Goal: Task Accomplishment & Management: Manage account settings

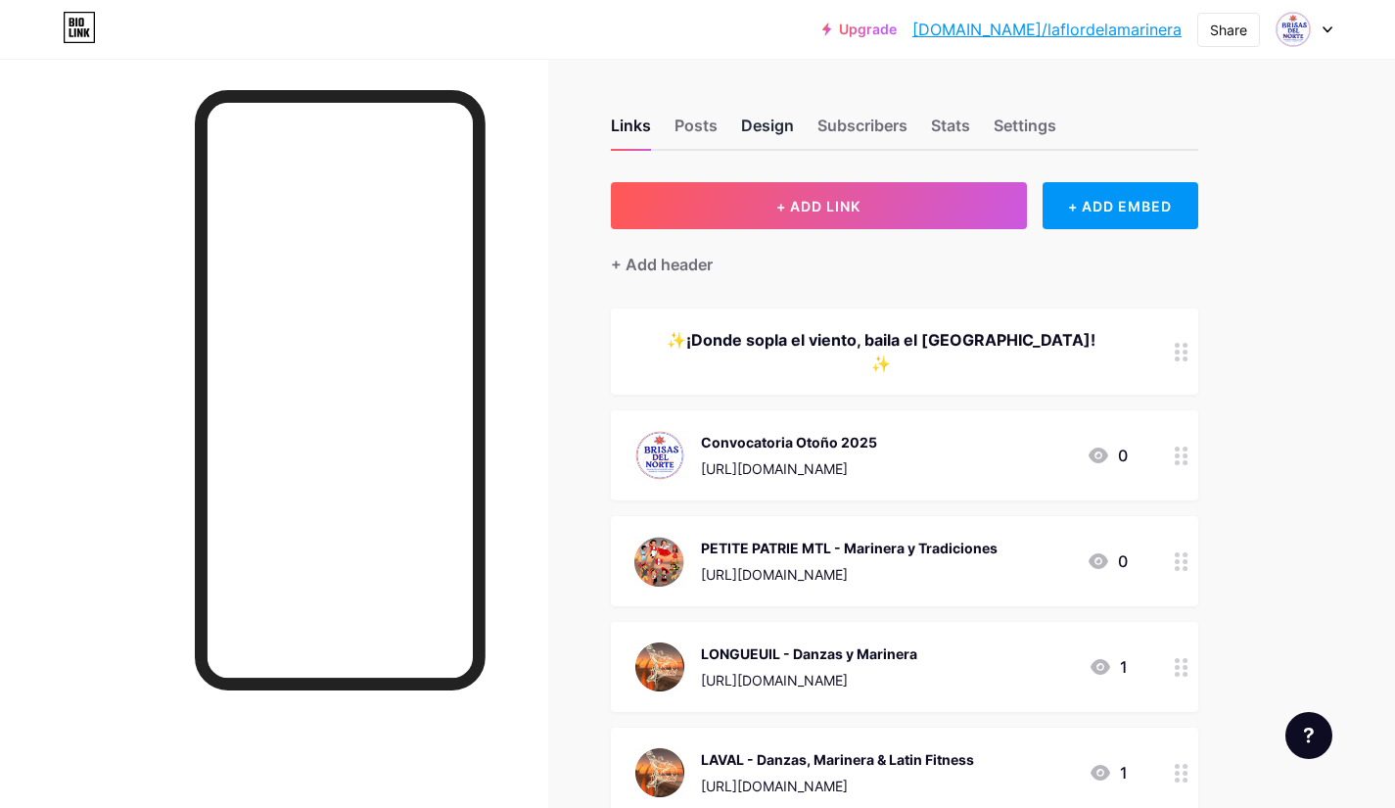
click at [765, 128] on div "Design" at bounding box center [767, 131] width 53 height 35
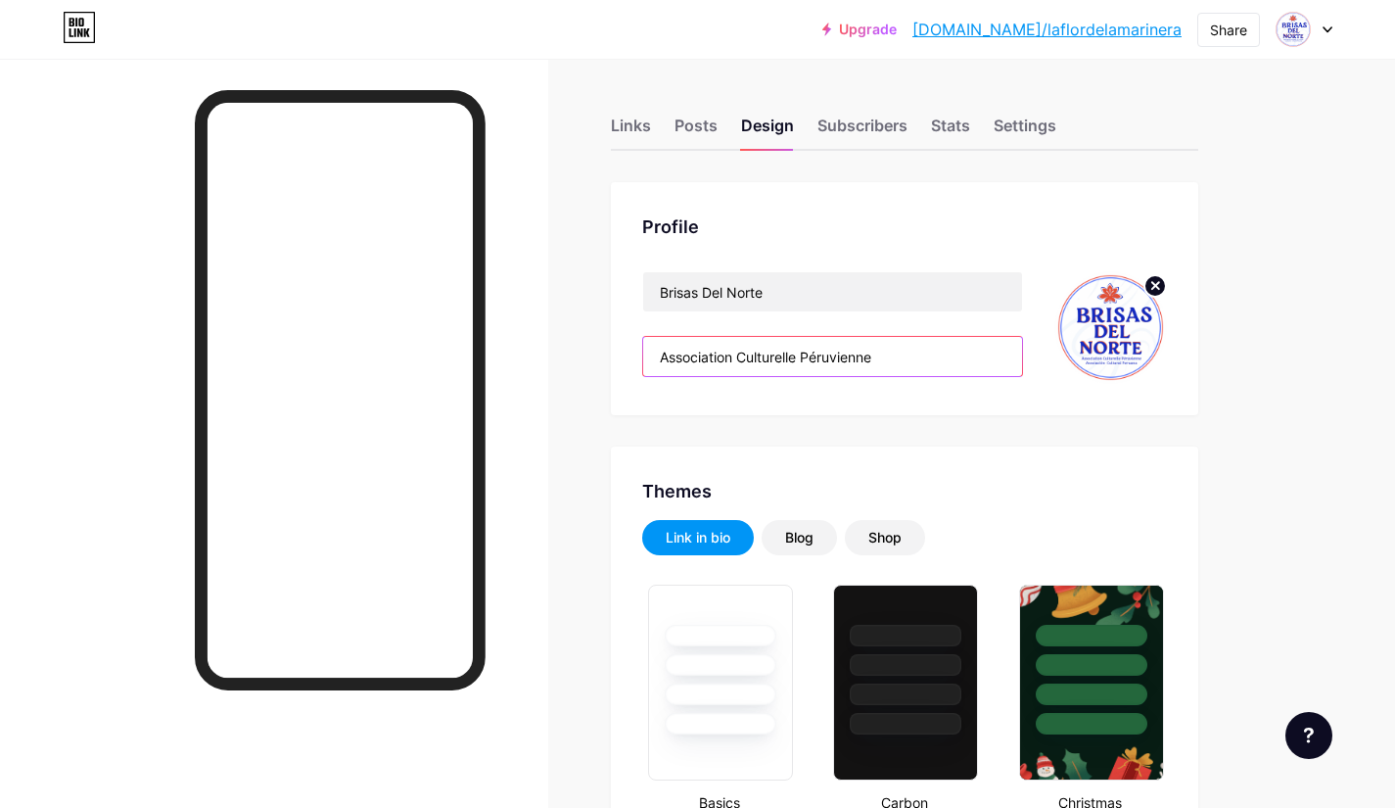
drag, startPoint x: 734, startPoint y: 355, endPoint x: 678, endPoint y: 365, distance: 57.6
click at [678, 365] on input "Association Culturelle Péruvienne" at bounding box center [832, 356] width 379 height 39
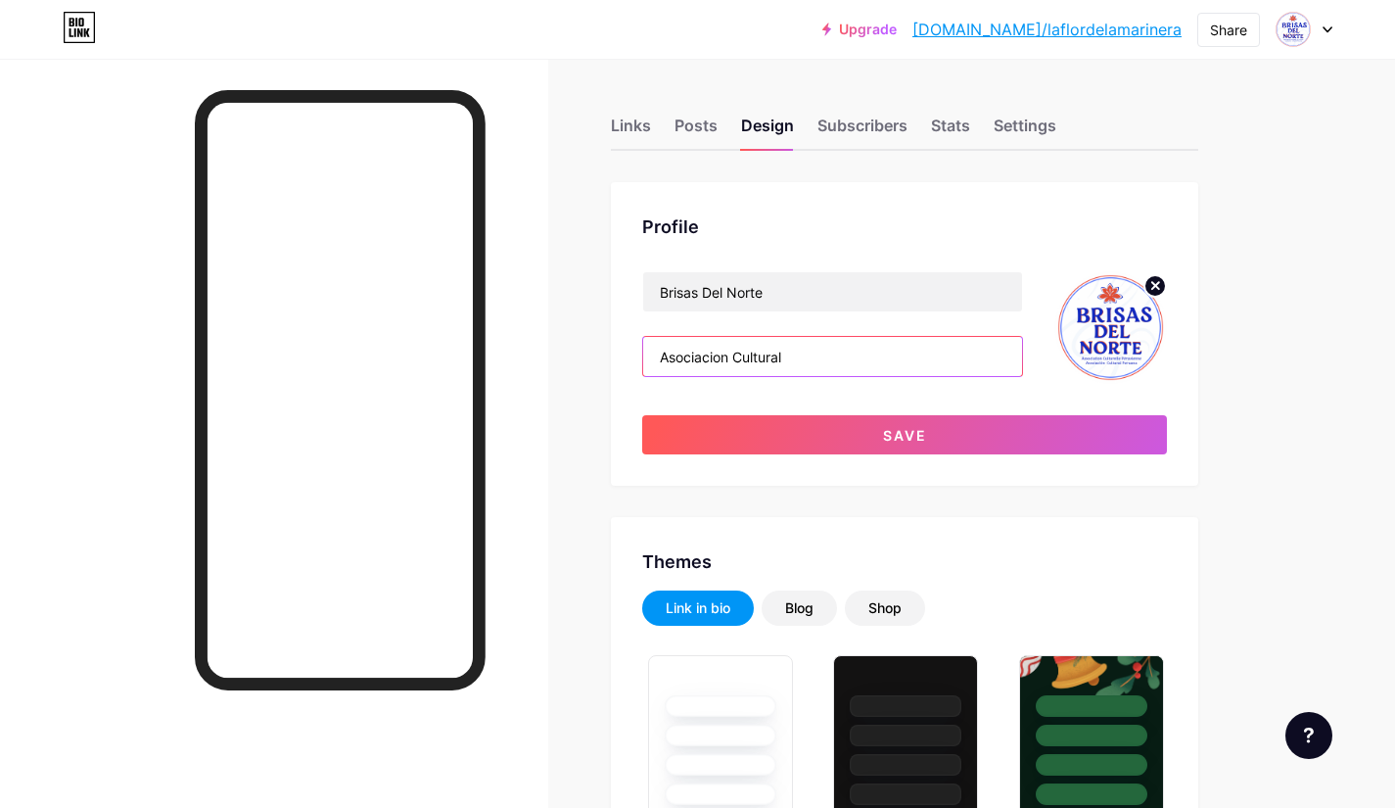
type input "Asociacion Cultural Peruana"
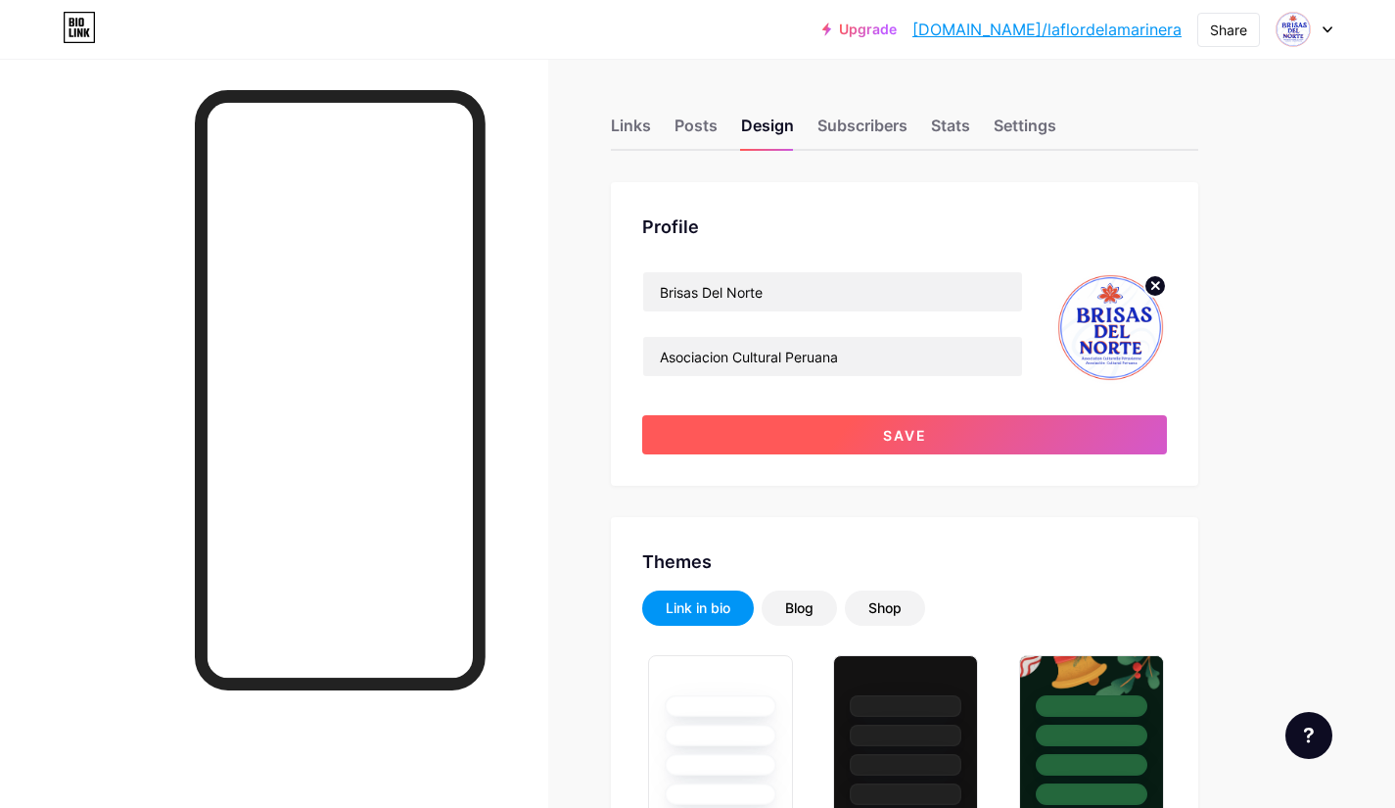
click at [832, 432] on button "Save" at bounding box center [904, 434] width 525 height 39
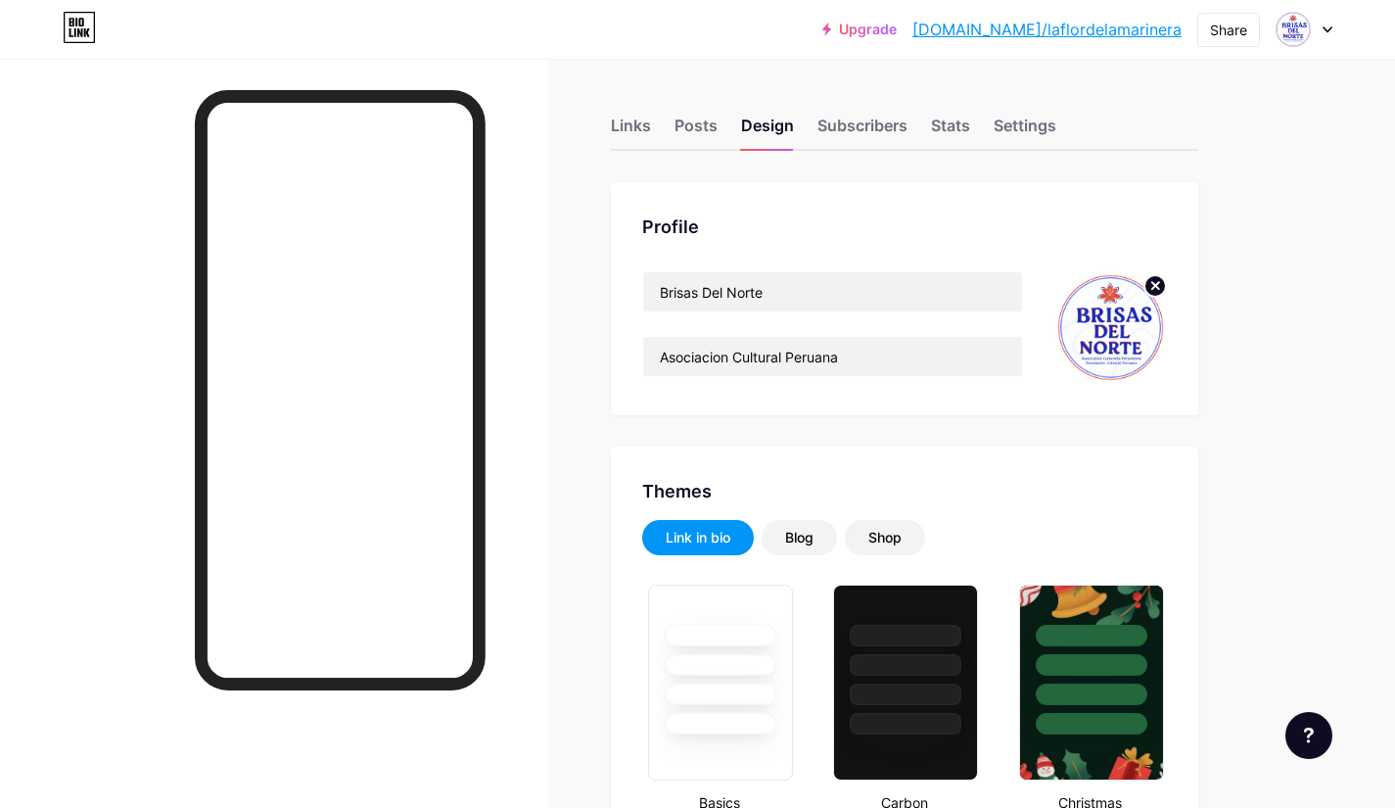
click at [1325, 28] on icon at bounding box center [1328, 29] width 8 height 5
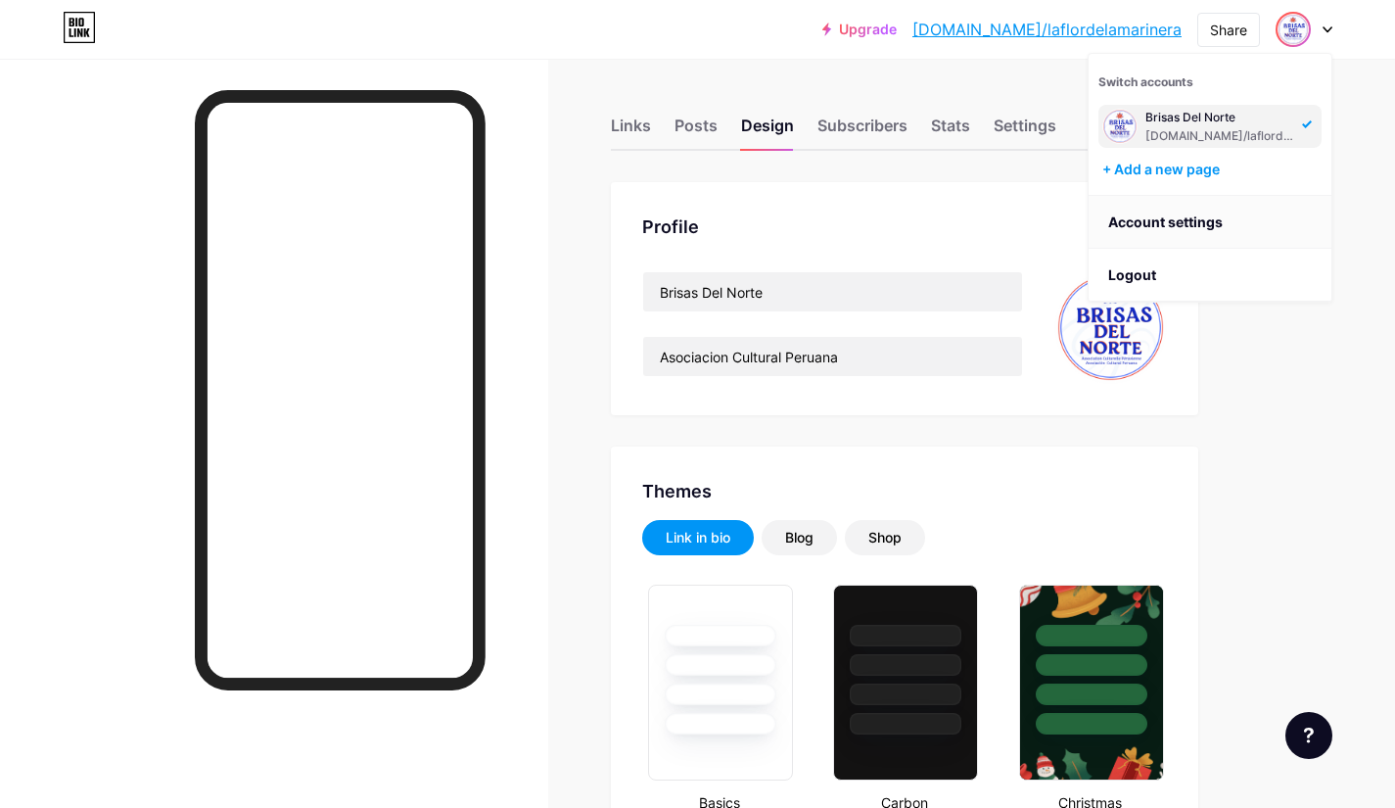
click at [1179, 218] on link "Account settings" at bounding box center [1210, 222] width 243 height 53
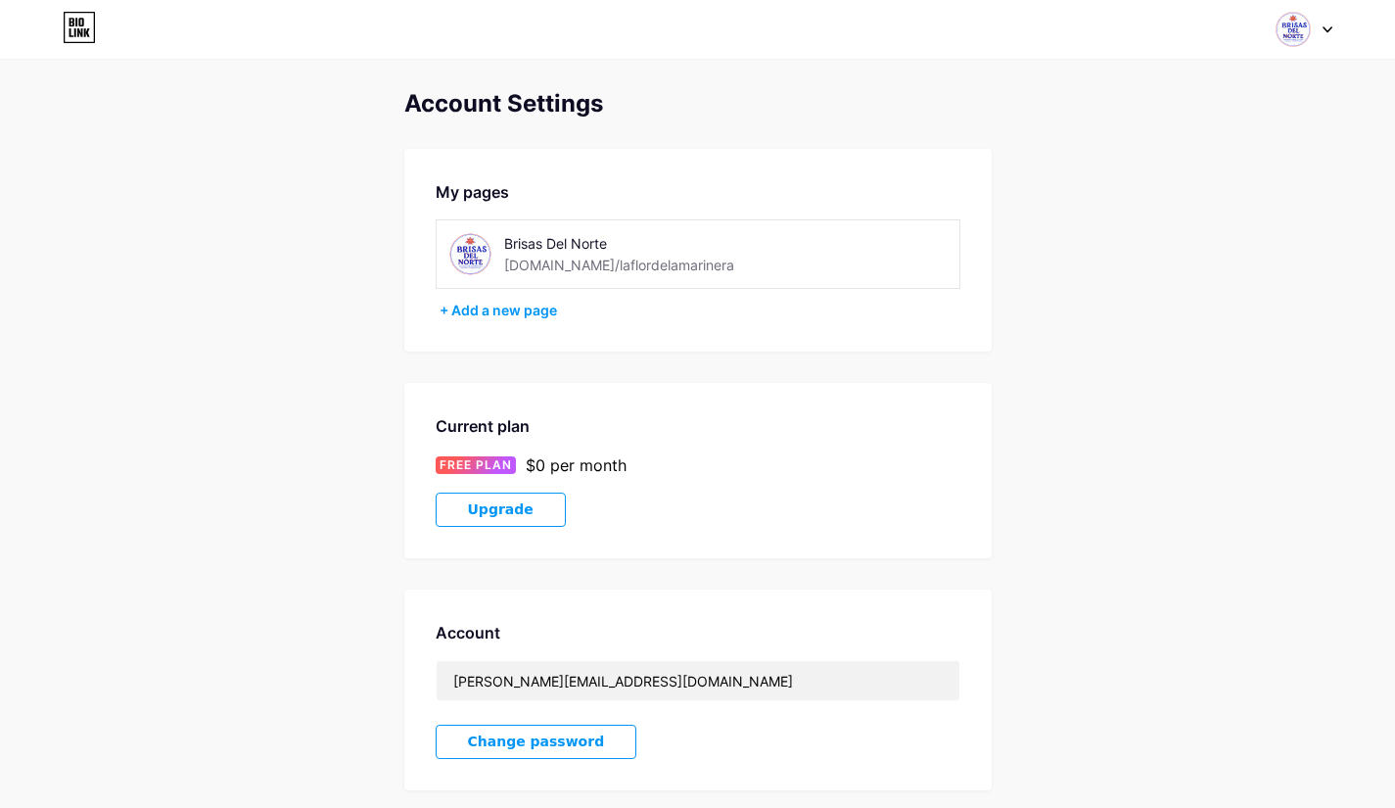
scroll to position [98, 0]
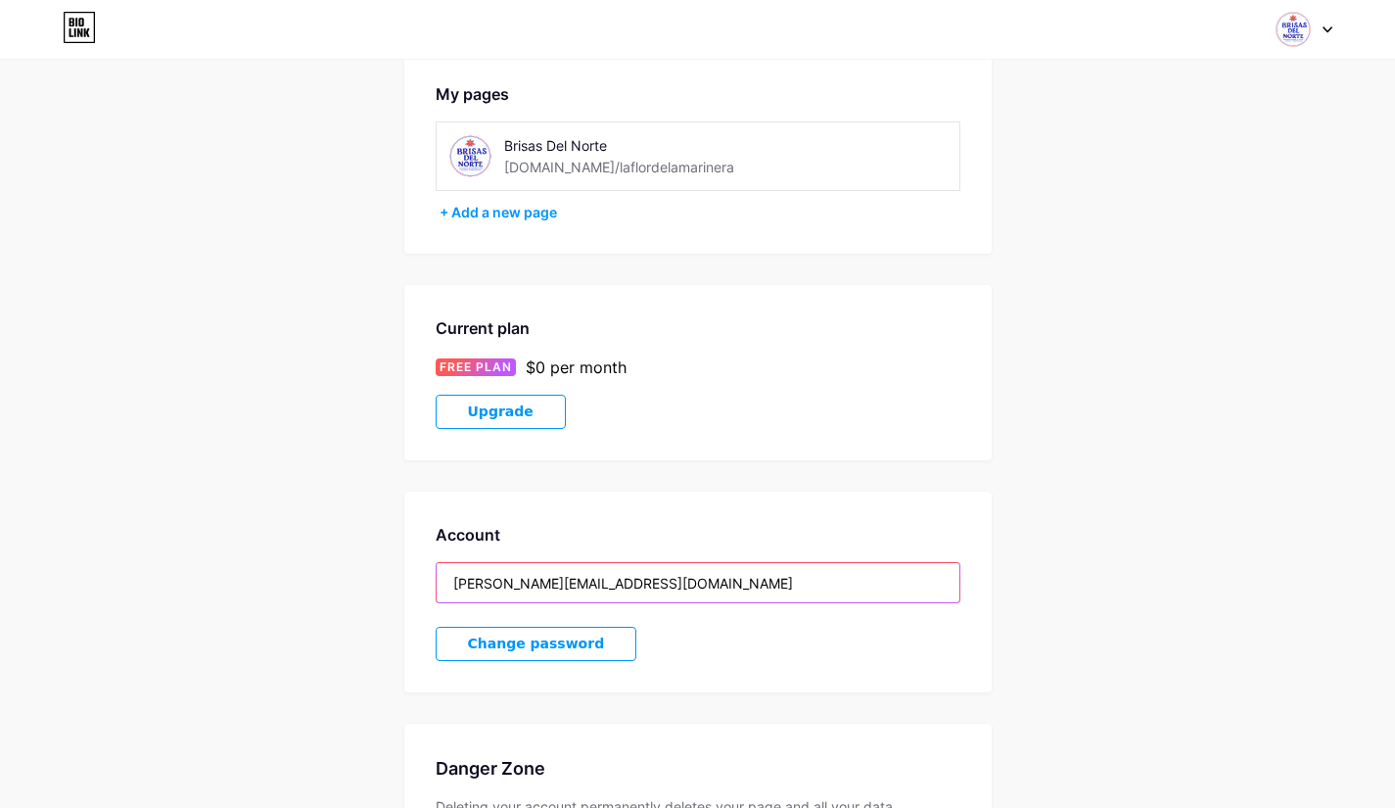
click at [547, 585] on input "[PERSON_NAME][EMAIL_ADDRESS][DOMAIN_NAME]" at bounding box center [698, 582] width 523 height 39
click at [655, 586] on input "[PERSON_NAME][EMAIL_ADDRESS][DOMAIN_NAME]" at bounding box center [698, 582] width 523 height 39
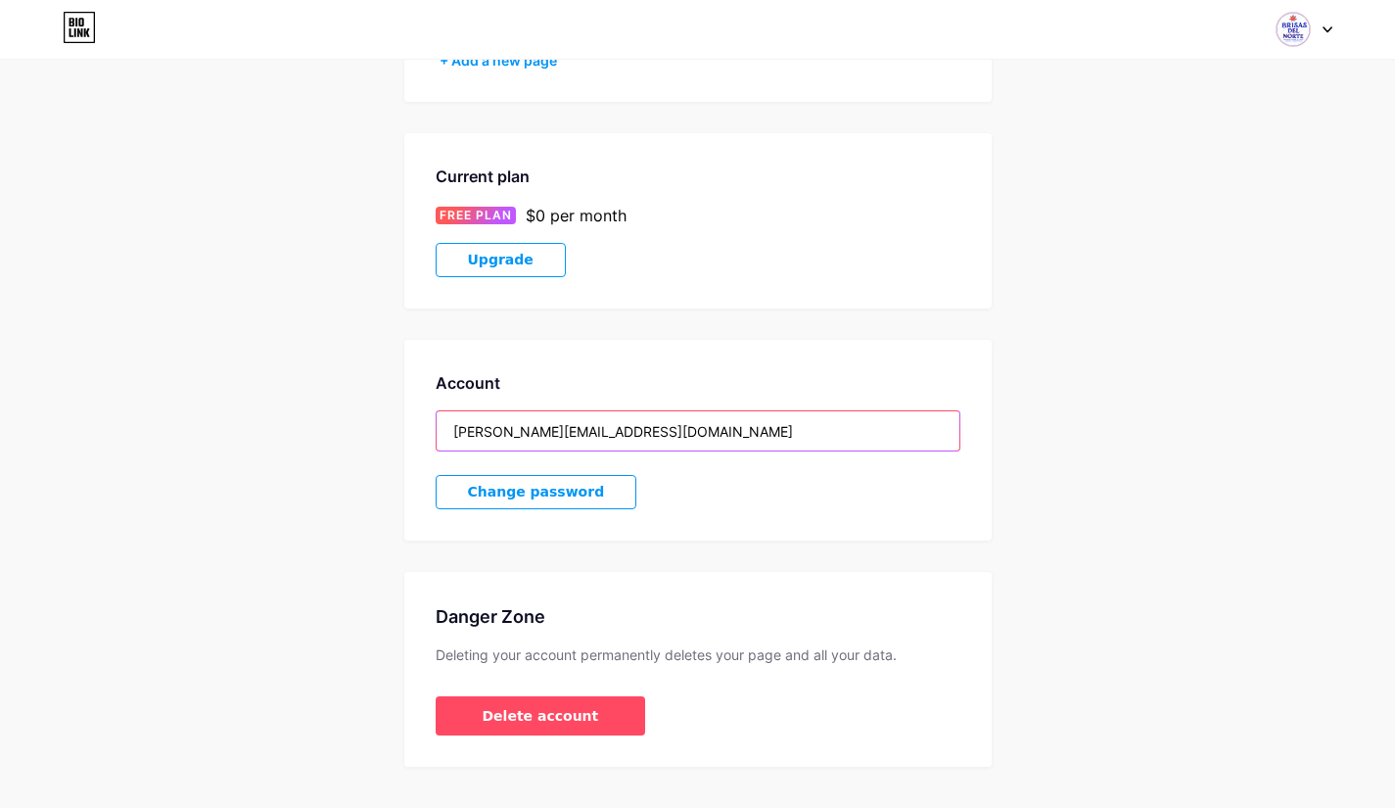
scroll to position [287, 0]
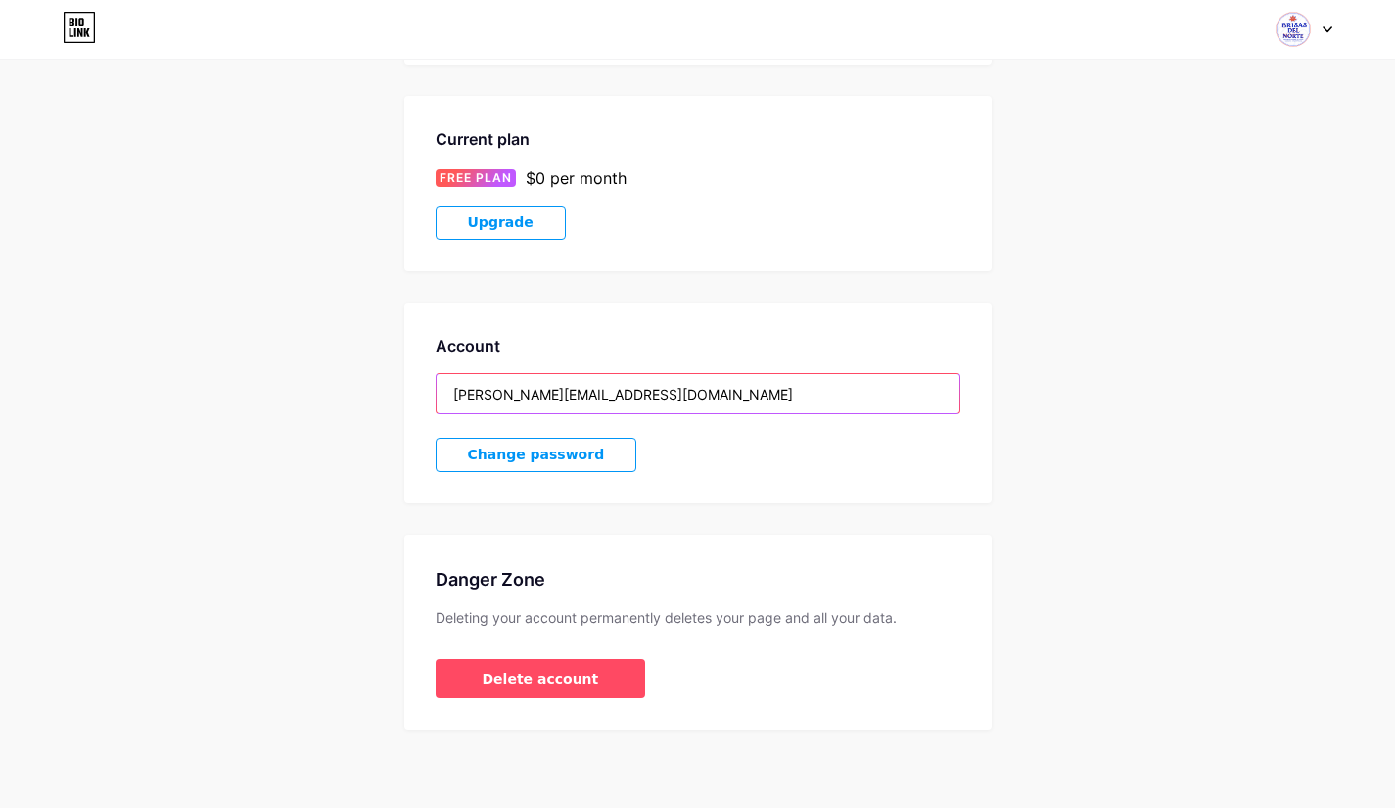
drag, startPoint x: 696, startPoint y: 399, endPoint x: 368, endPoint y: 365, distance: 329.7
click at [370, 365] on div "Account Settings My pages Brisas Del Norte [DOMAIN_NAME]/laflordelamarinera + A…" at bounding box center [697, 266] width 1395 height 926
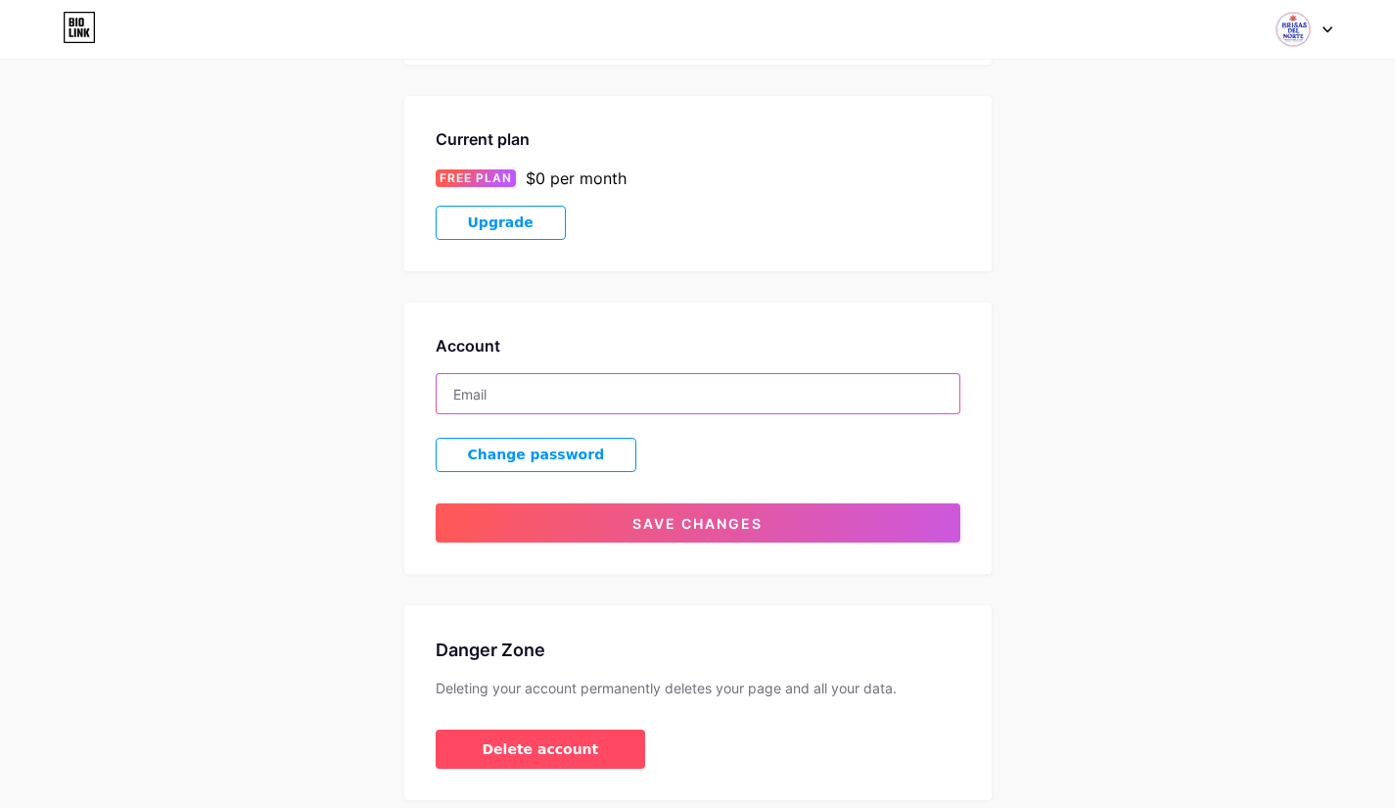
click at [490, 399] on input "text" at bounding box center [698, 393] width 523 height 39
click at [469, 391] on input "[EMAIL_ADDRESS][DOMAIN_NAME]" at bounding box center [698, 393] width 523 height 39
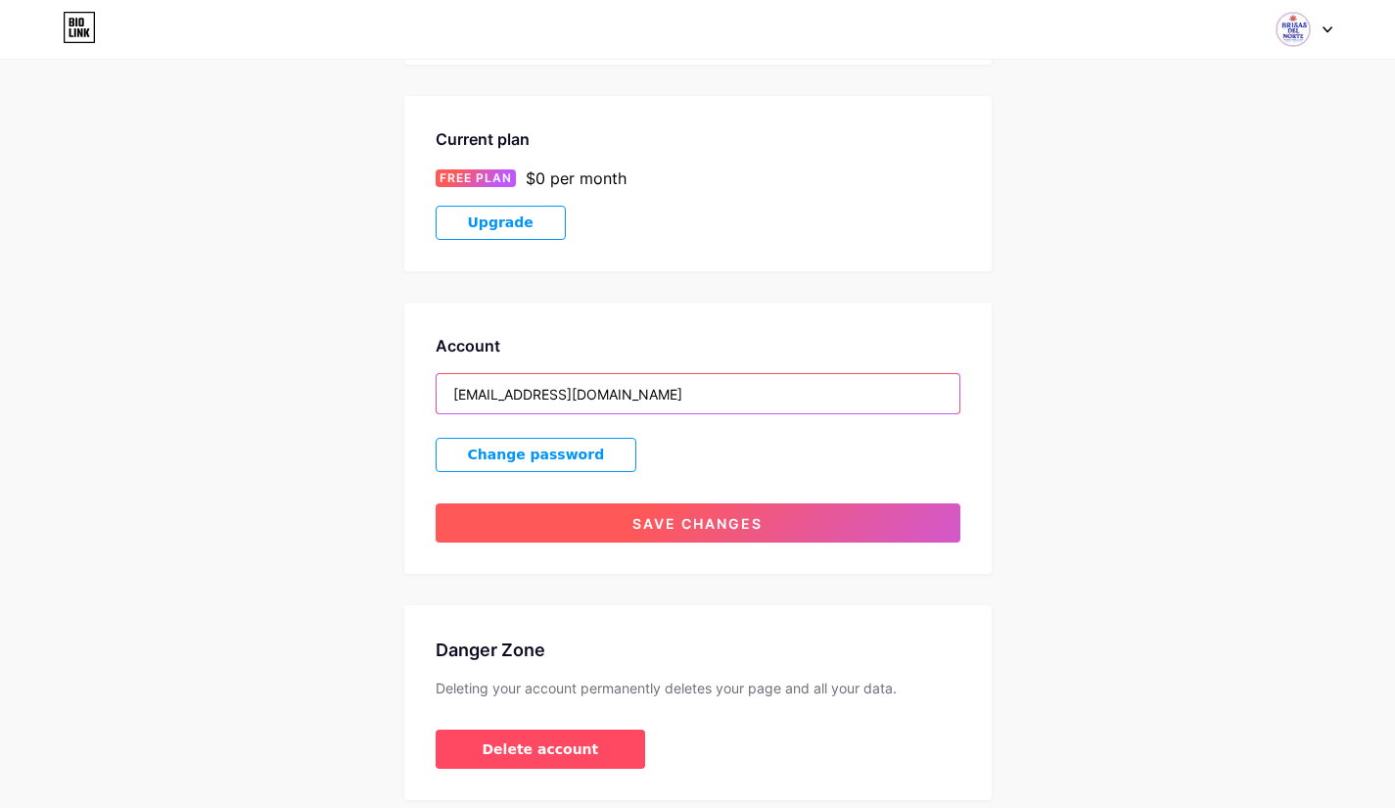
type input "[EMAIL_ADDRESS][DOMAIN_NAME]"
click at [663, 515] on span "Save changes" at bounding box center [698, 523] width 130 height 17
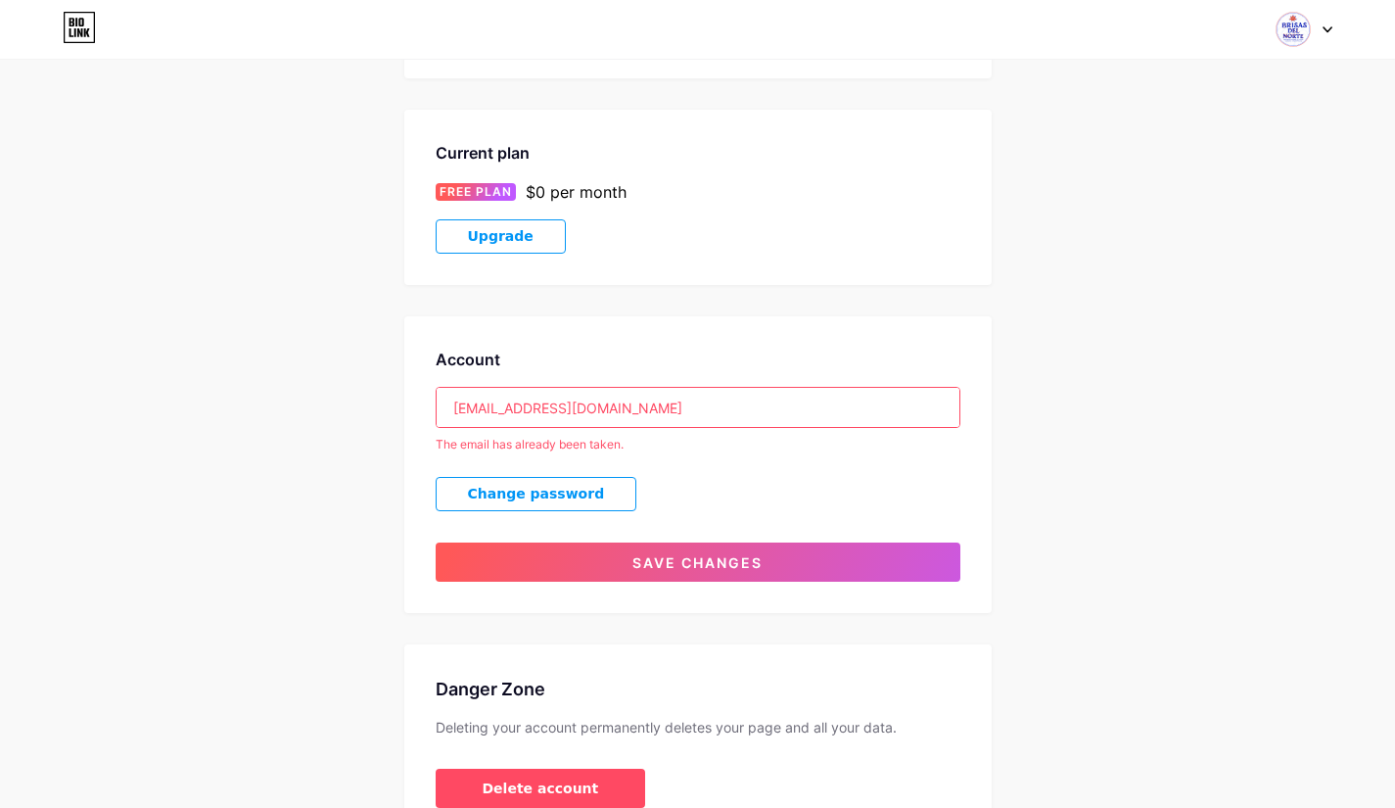
scroll to position [294, 0]
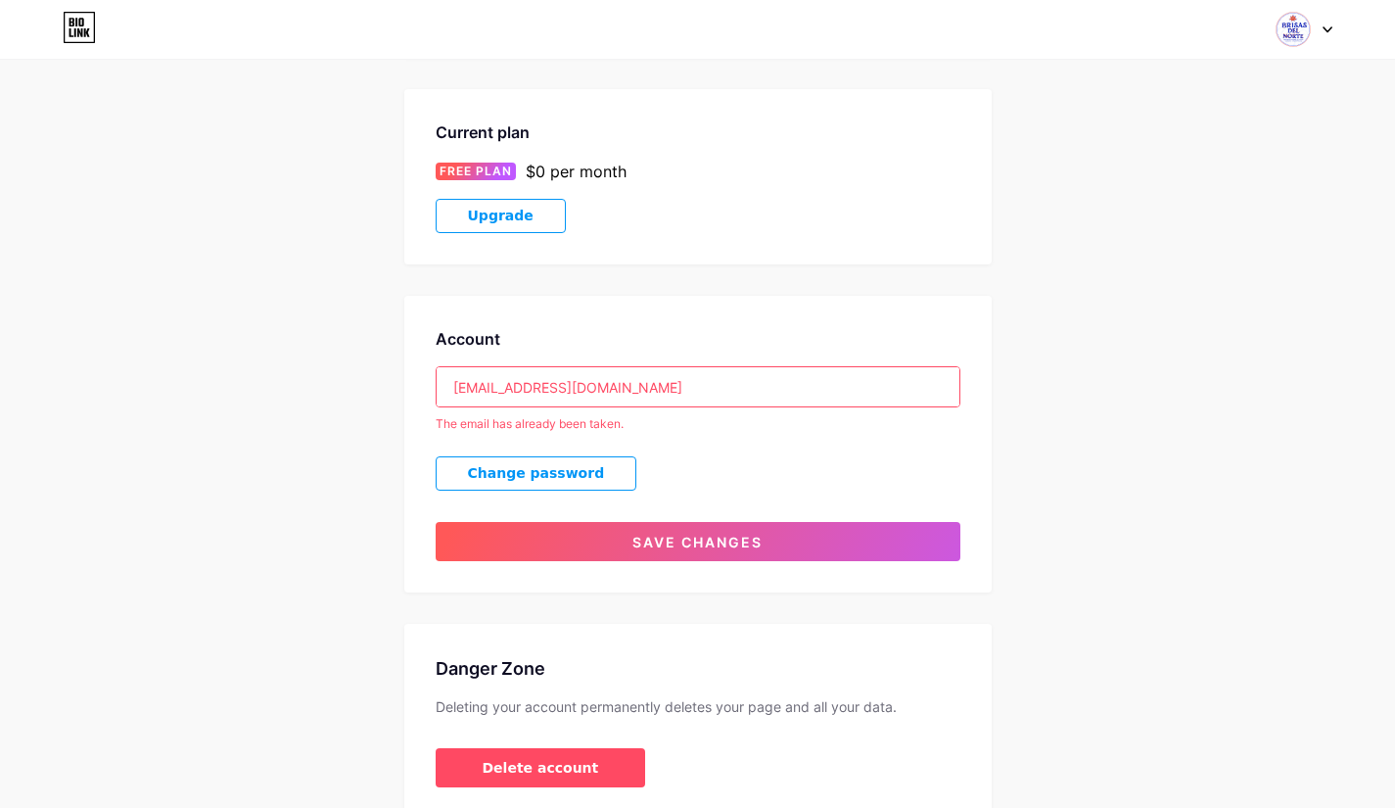
click at [309, 476] on div "Account Settings My pages Brisas Del Norte [DOMAIN_NAME]/laflordelamarinera + A…" at bounding box center [697, 307] width 1395 height 1022
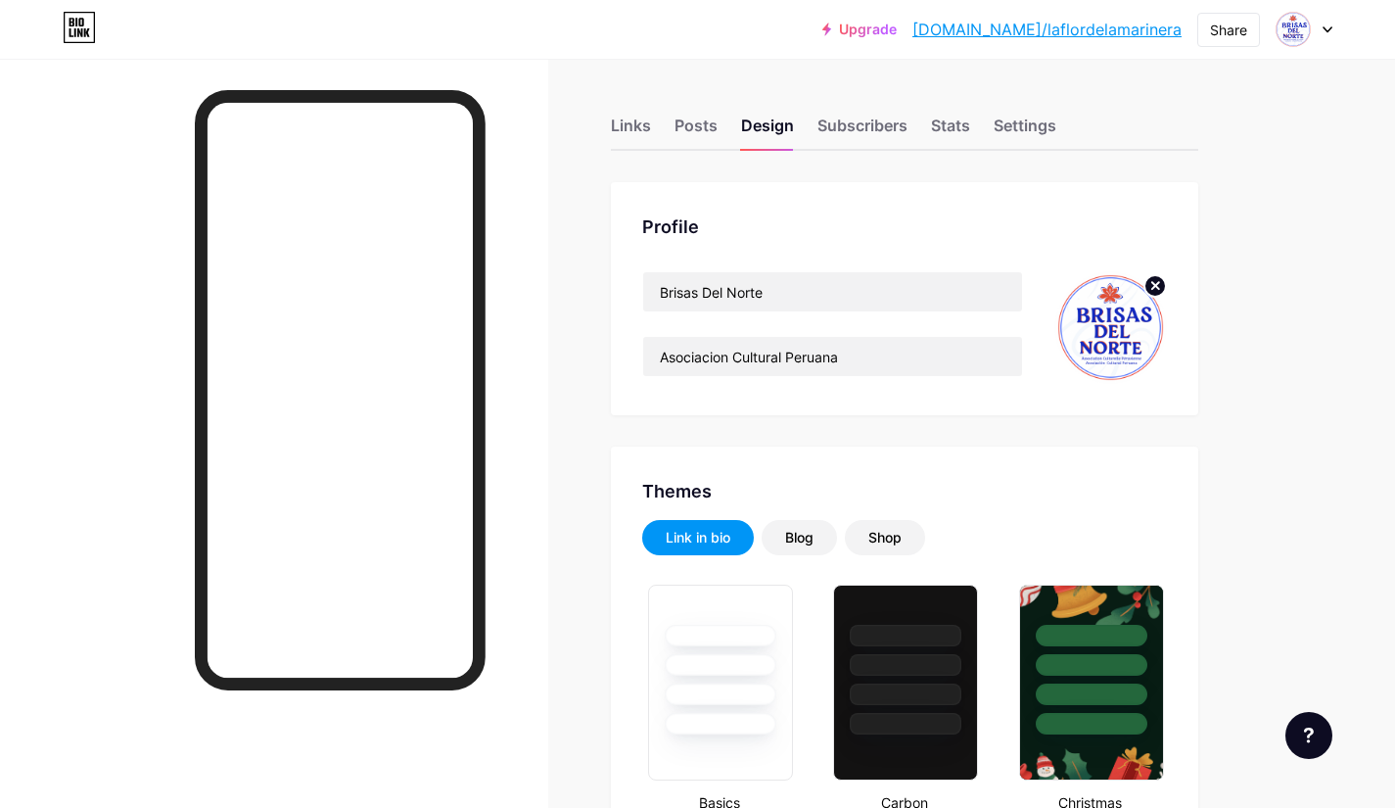
click at [1322, 29] on div at bounding box center [1304, 29] width 57 height 35
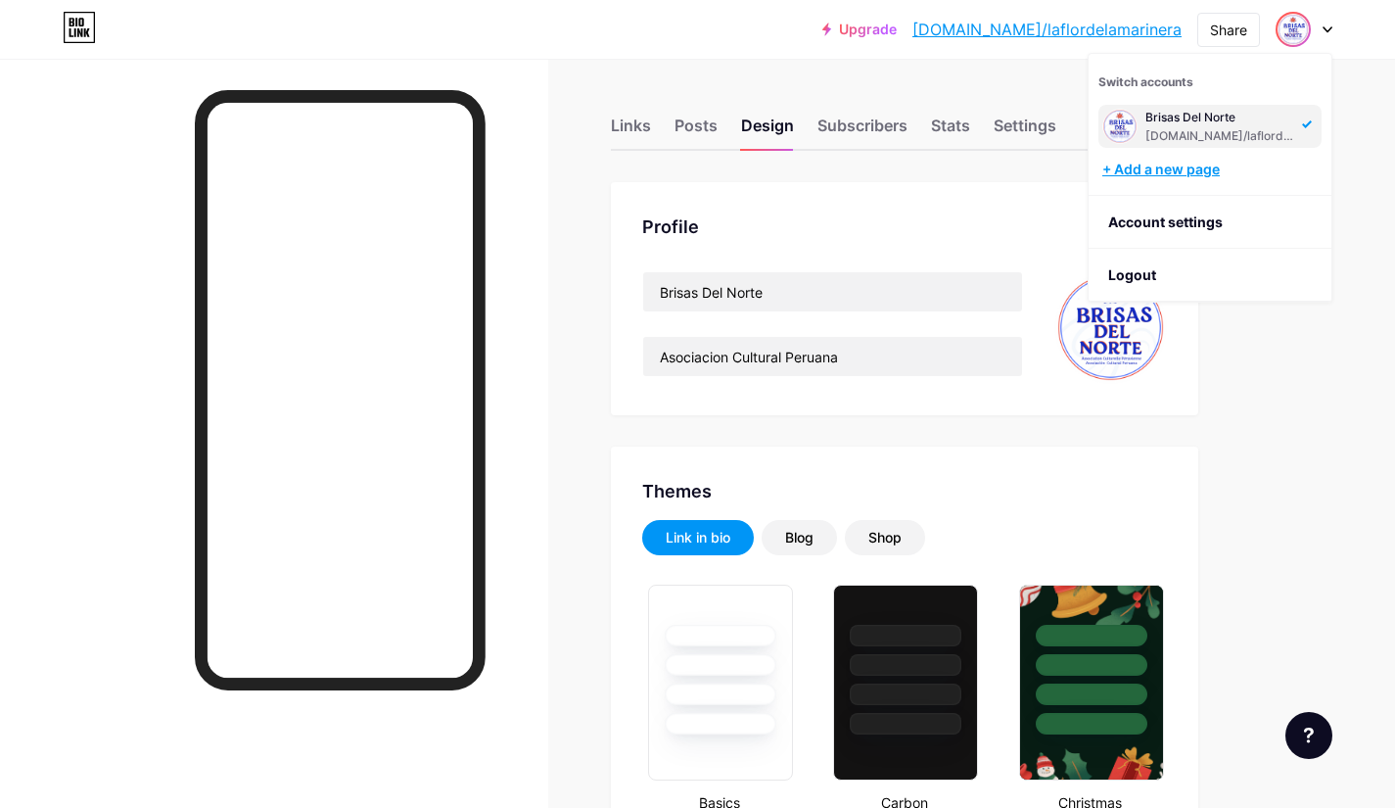
click at [1198, 169] on div "+ Add a new page" at bounding box center [1212, 170] width 219 height 20
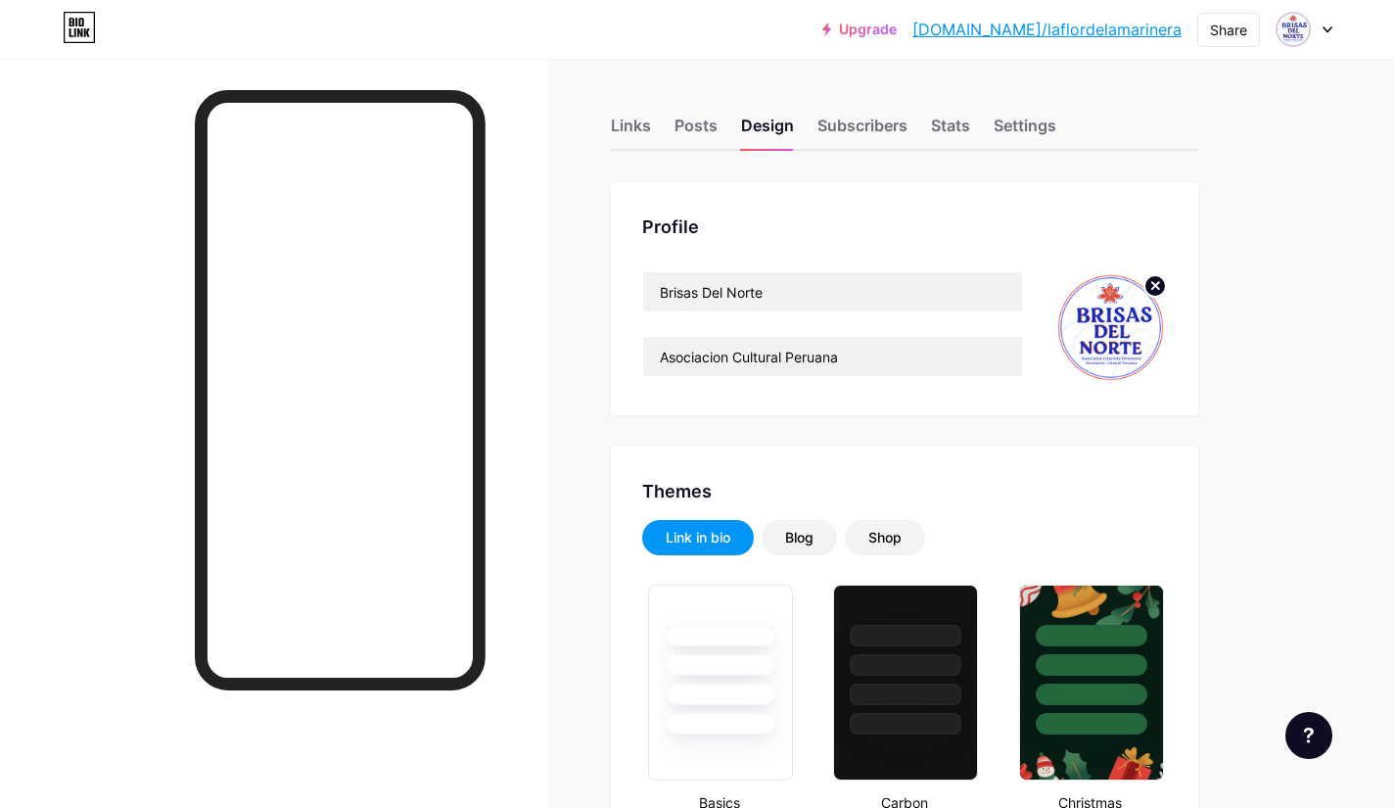
click at [1315, 31] on div at bounding box center [1304, 29] width 57 height 35
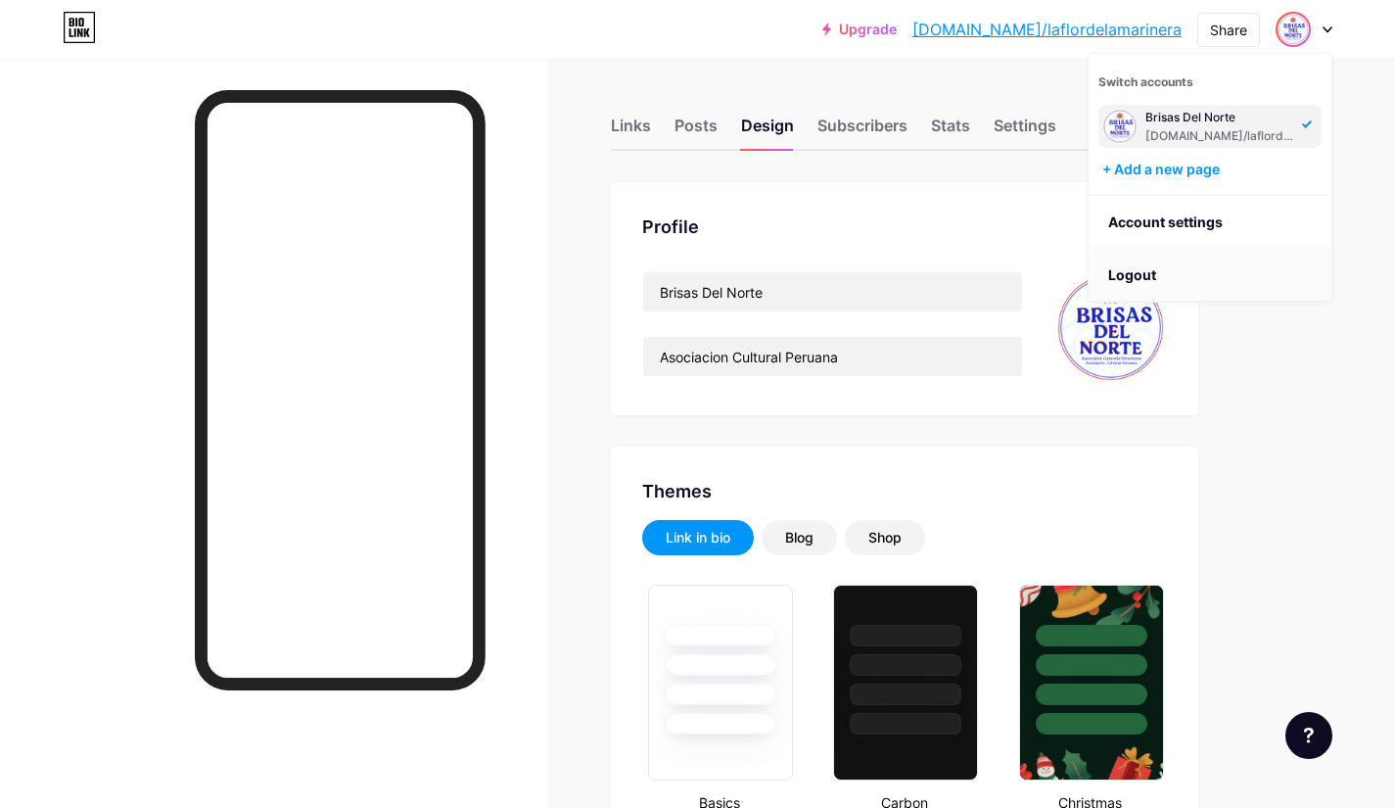
click at [1146, 278] on li "Logout" at bounding box center [1210, 275] width 243 height 53
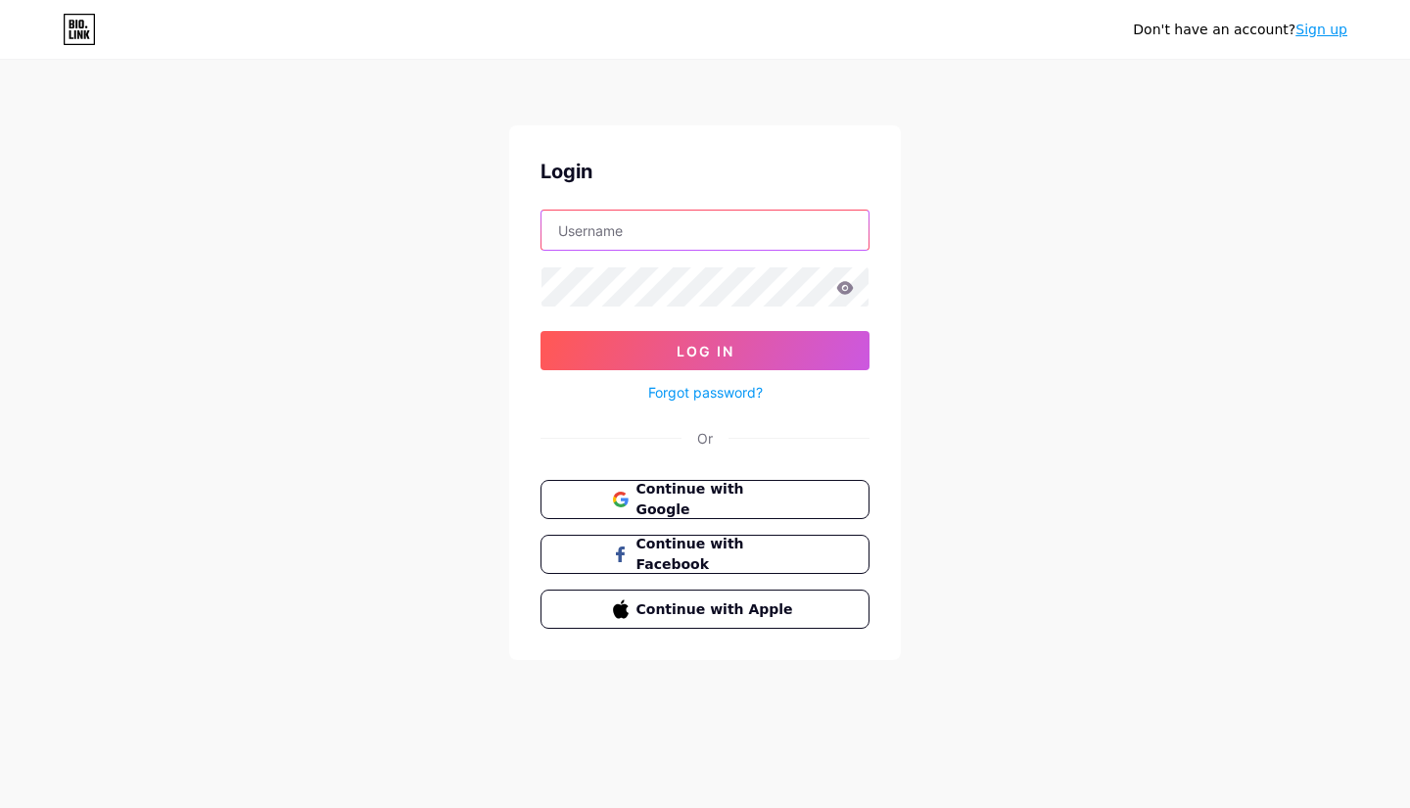
type input "[PERSON_NAME][EMAIL_ADDRESS][DOMAIN_NAME]"
click at [727, 493] on span "Continue with Google" at bounding box center [716, 500] width 164 height 42
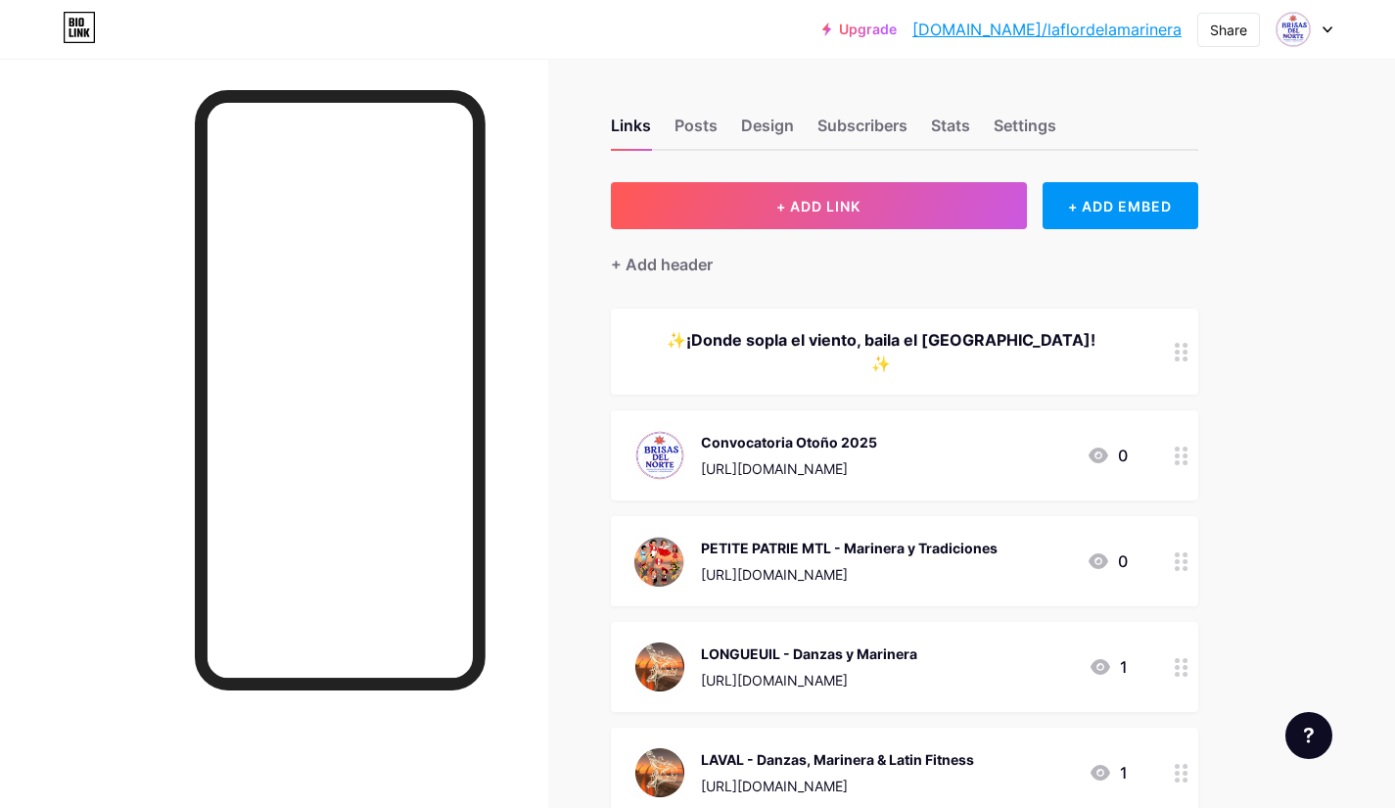
click at [1324, 28] on icon at bounding box center [1328, 29] width 10 height 7
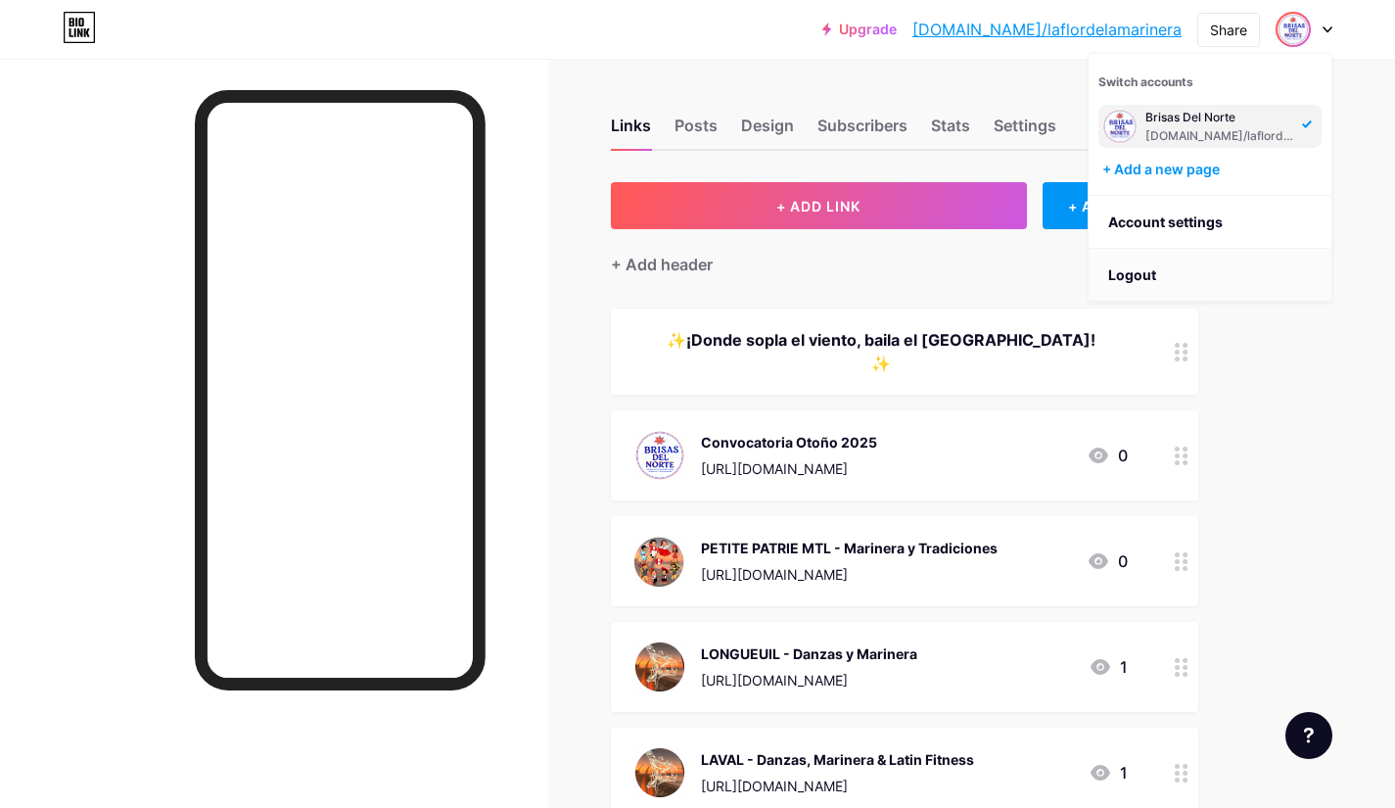
click at [1147, 272] on li "Logout" at bounding box center [1210, 275] width 243 height 53
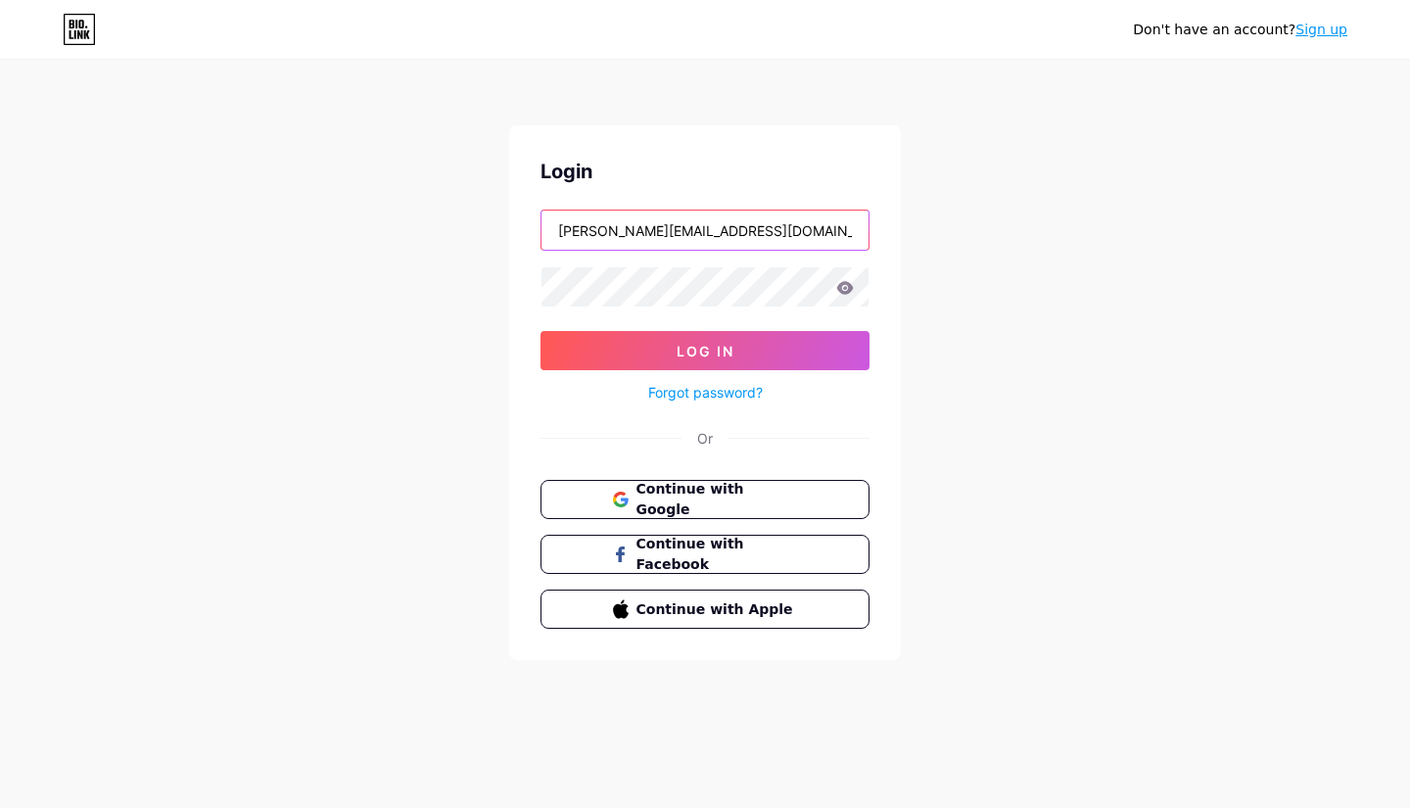
click at [681, 231] on input "[PERSON_NAME][EMAIL_ADDRESS][DOMAIN_NAME]" at bounding box center [704, 230] width 327 height 39
drag, startPoint x: 819, startPoint y: 226, endPoint x: 512, endPoint y: 211, distance: 306.8
click at [512, 211] on div "Login leticia.laflordelamarinera@gmail.com Log In Forgot password? Or Continue …" at bounding box center [705, 392] width 392 height 535
drag, startPoint x: 735, startPoint y: 227, endPoint x: 471, endPoint y: 220, distance: 264.5
click at [472, 220] on div "Don't have an account? Sign up Login info@brisasdelnorte.ca Log In Forgot passw…" at bounding box center [705, 361] width 1410 height 723
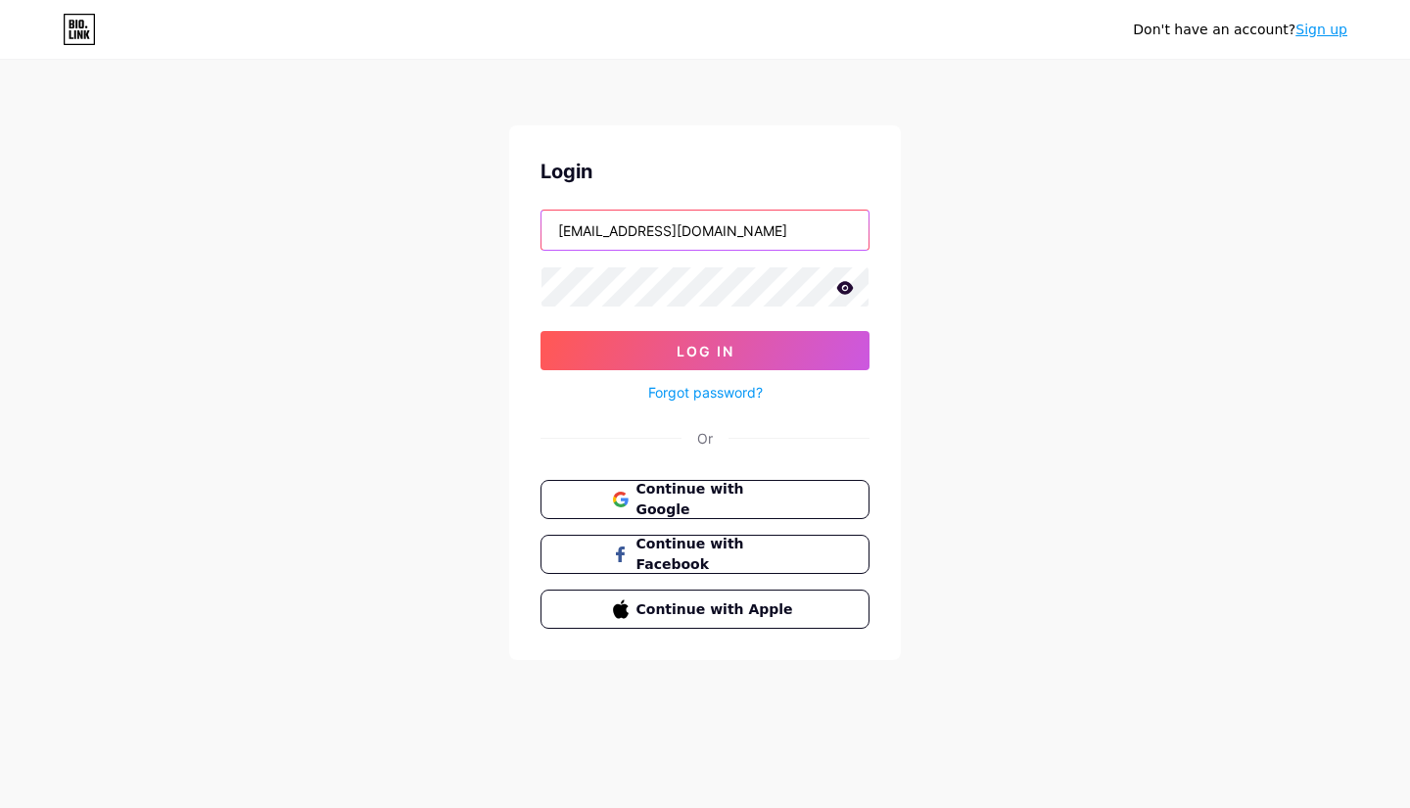
type input "[EMAIL_ADDRESS][DOMAIN_NAME]"
click at [468, 233] on div "Don't have an account? Sign up Login info@brisasdelnorte.ca Log In Forgot passw…" at bounding box center [705, 361] width 1410 height 723
drag, startPoint x: 712, startPoint y: 218, endPoint x: 477, endPoint y: 228, distance: 235.2
click at [477, 228] on div "Don't have an account? Sign up Login info@brisasdelnorte.ca Log In Forgot passw…" at bounding box center [705, 361] width 1410 height 723
click at [689, 499] on span "Continue with Google" at bounding box center [716, 500] width 164 height 42
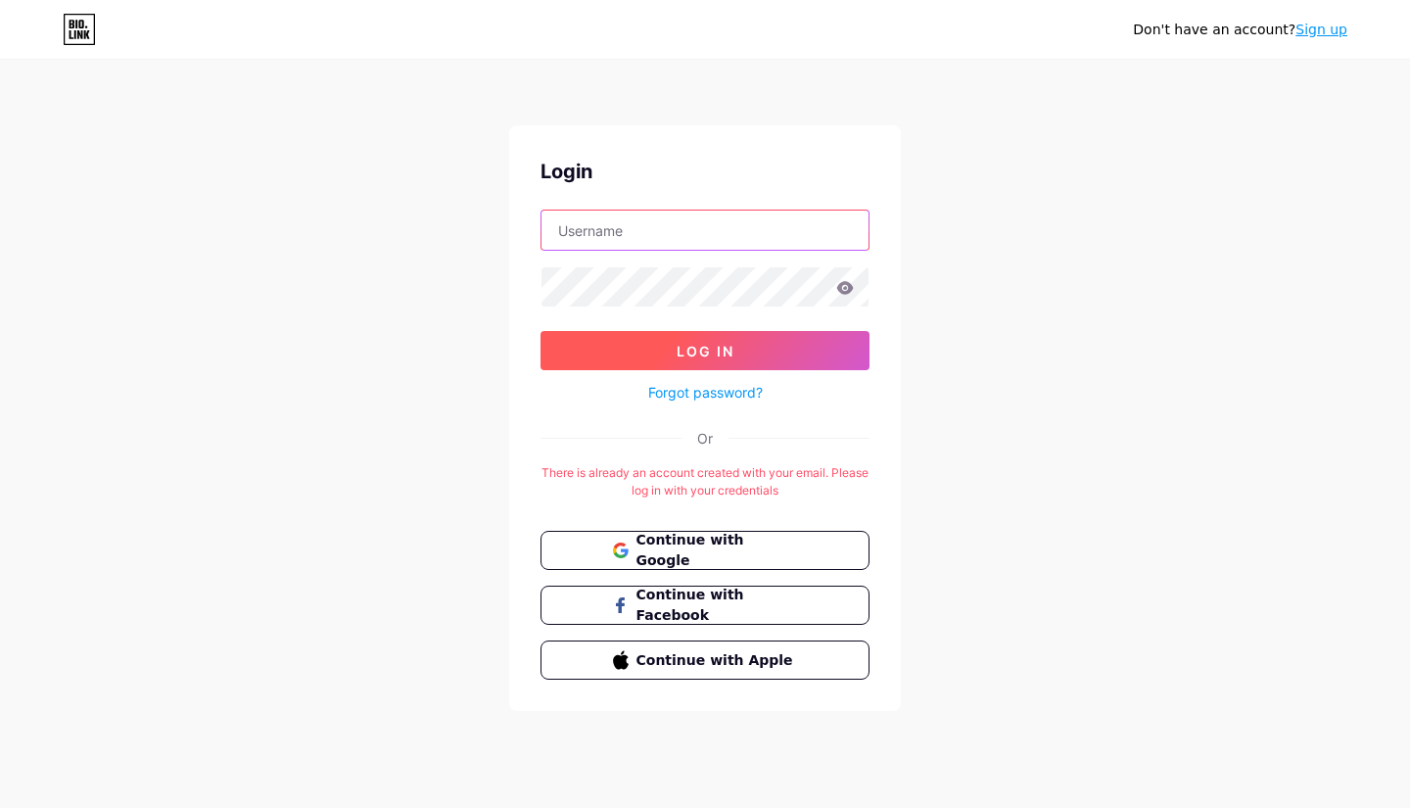
type input "[PERSON_NAME][EMAIL_ADDRESS][DOMAIN_NAME]"
click at [683, 348] on span "Log In" at bounding box center [706, 351] width 58 height 17
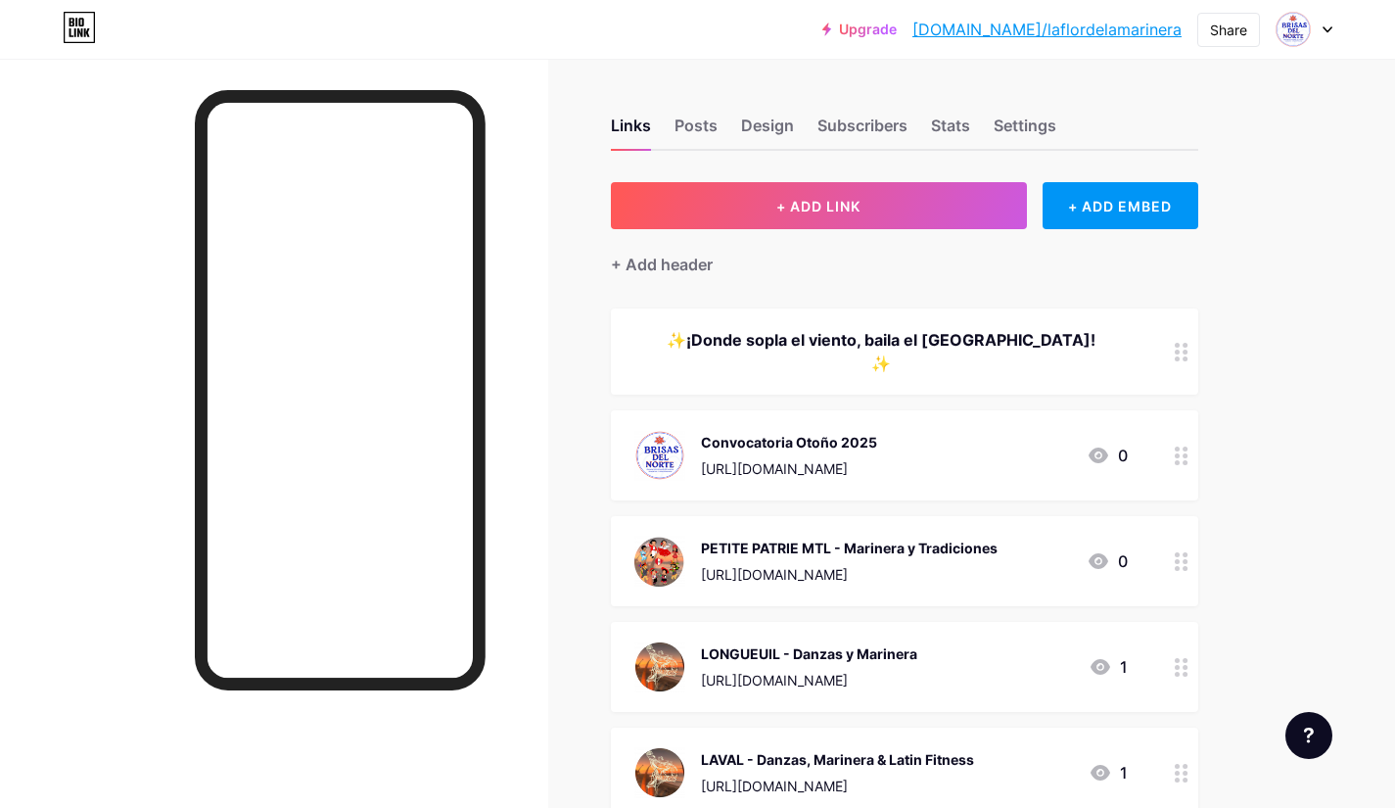
click at [1322, 27] on div at bounding box center [1304, 29] width 57 height 35
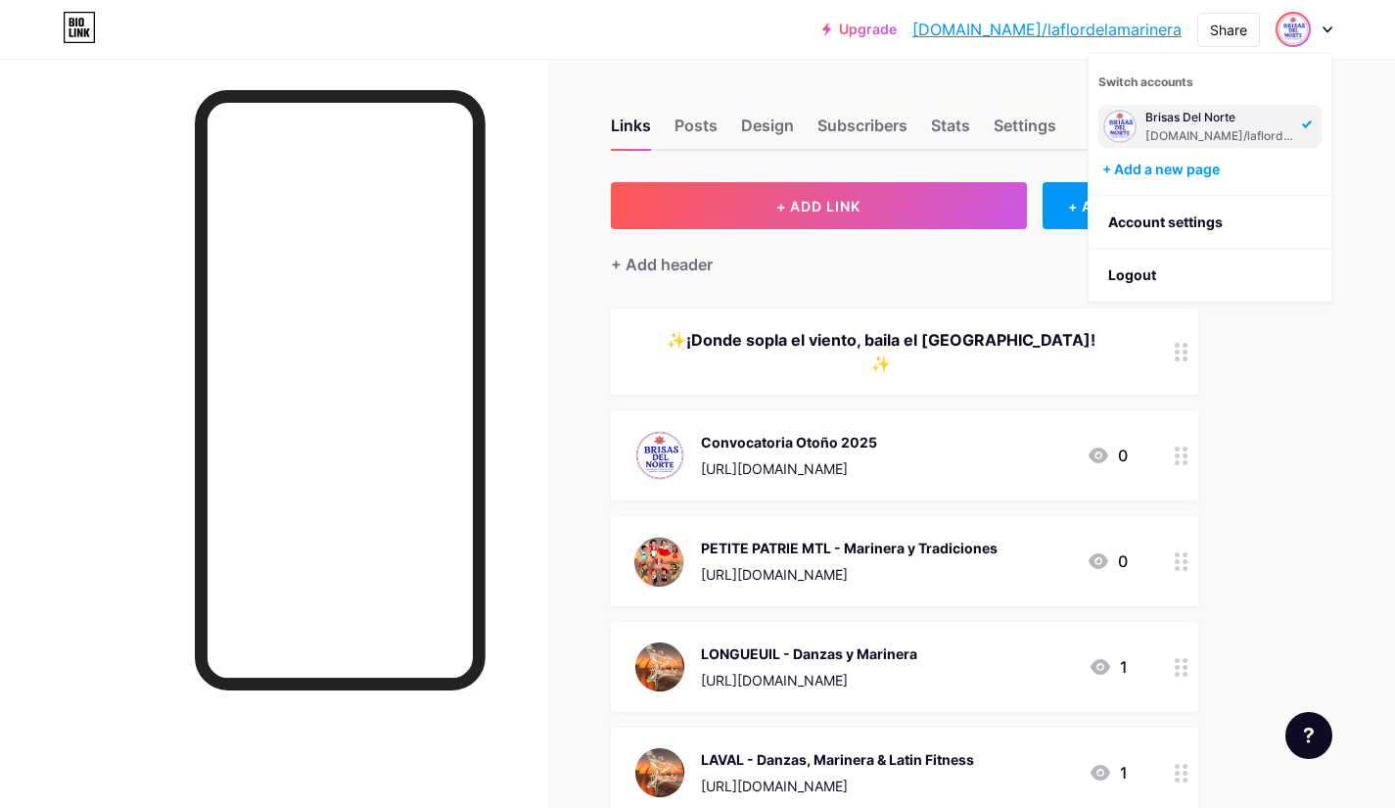
click at [1318, 31] on div at bounding box center [1304, 29] width 57 height 35
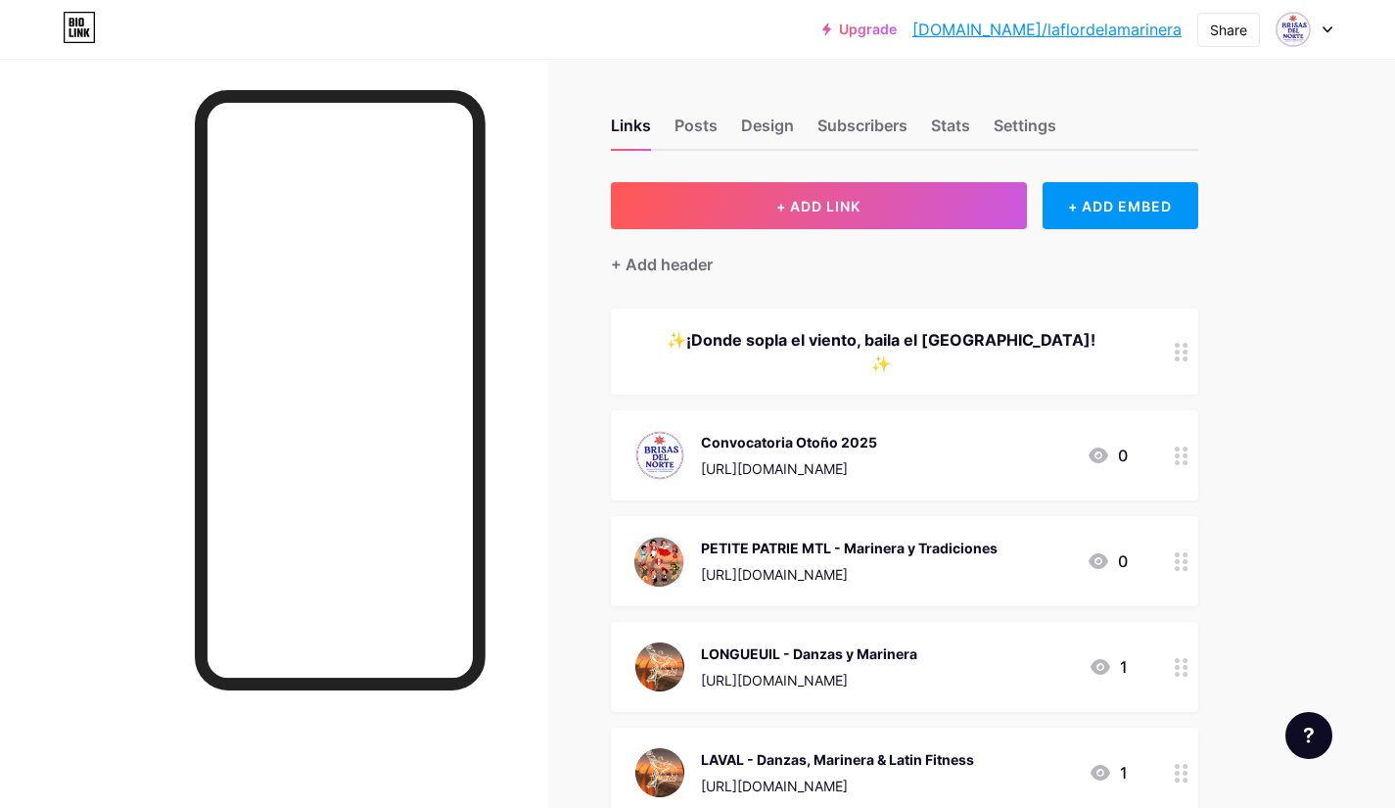
click at [1326, 28] on icon at bounding box center [1328, 29] width 10 height 7
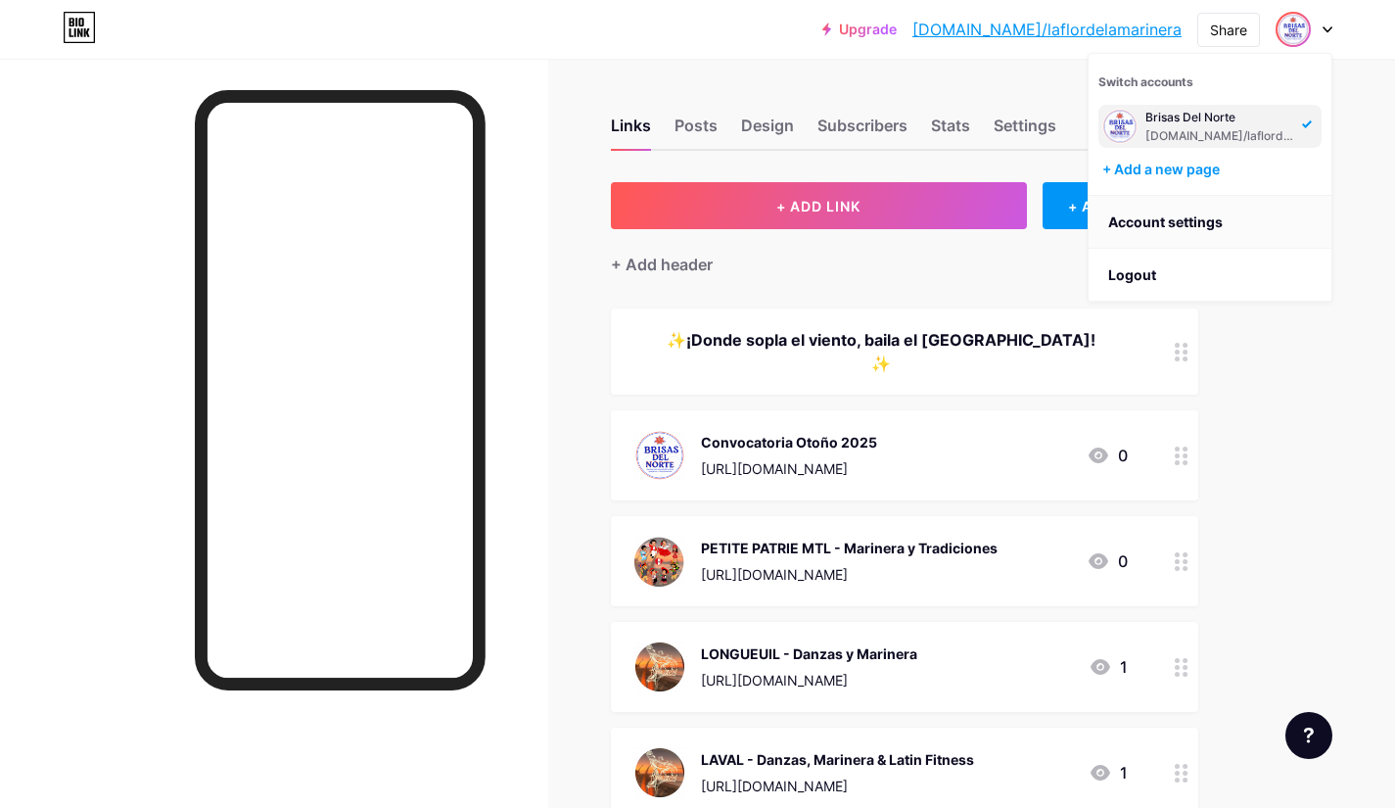
click at [1185, 225] on link "Account settings" at bounding box center [1210, 222] width 243 height 53
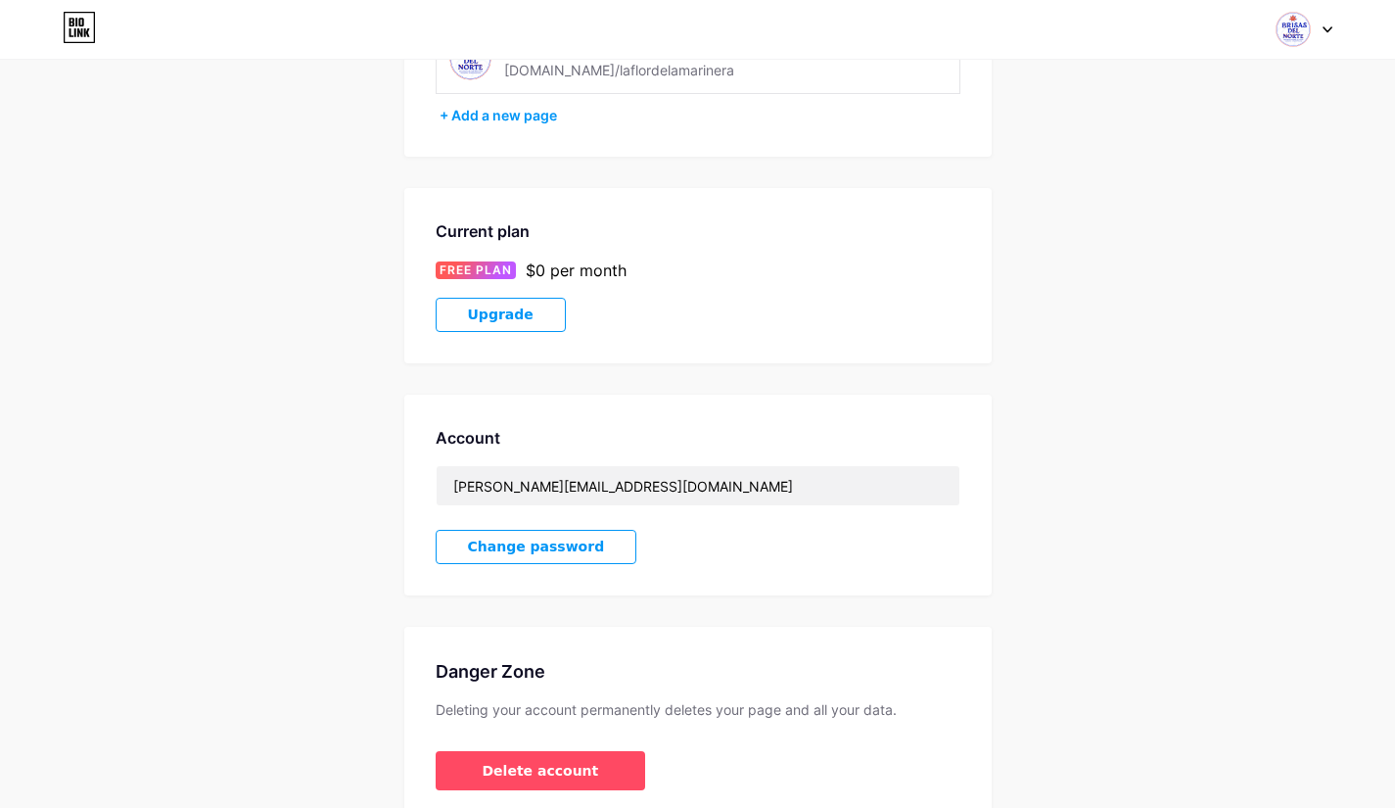
scroll to position [196, 0]
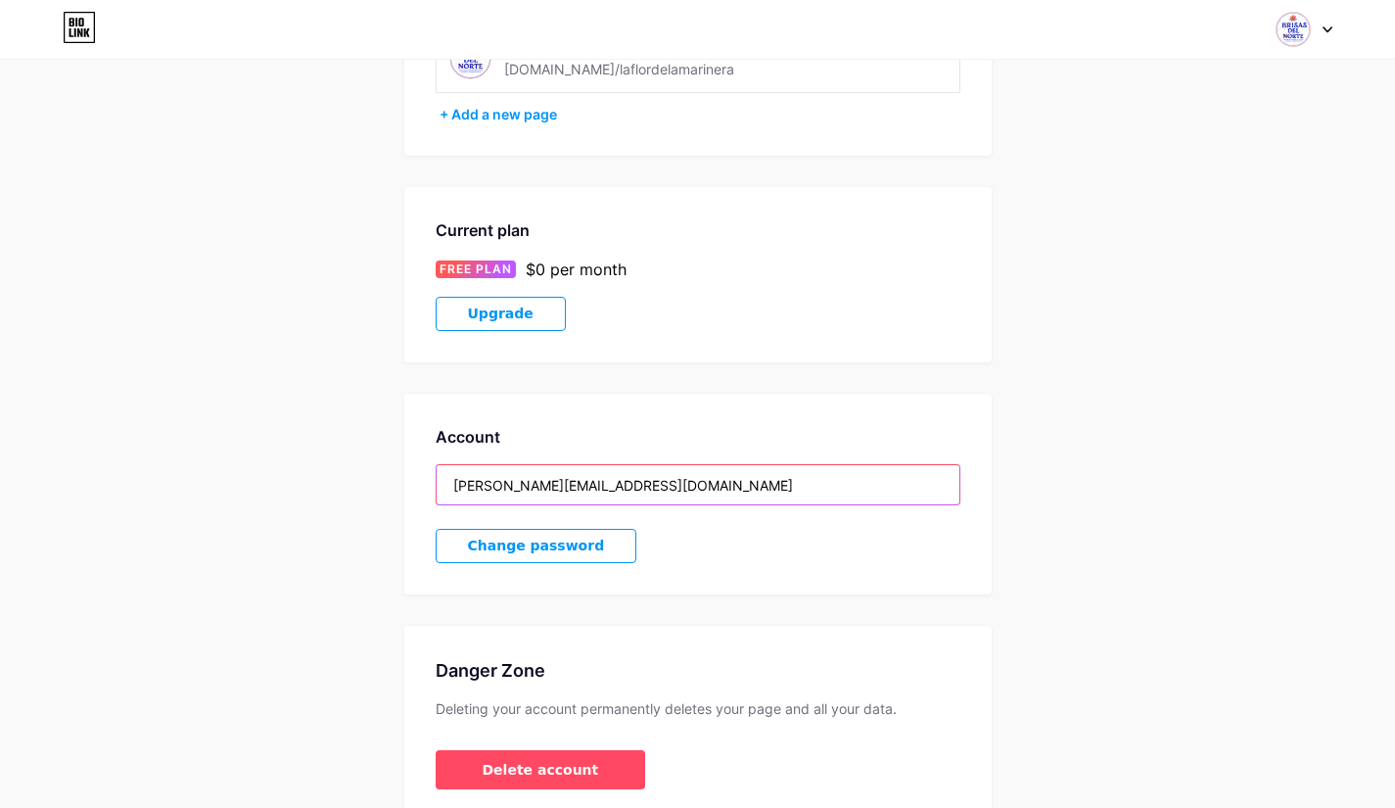
click at [587, 489] on input "[PERSON_NAME][EMAIL_ADDRESS][DOMAIN_NAME]" at bounding box center [698, 484] width 523 height 39
drag, startPoint x: 627, startPoint y: 487, endPoint x: 397, endPoint y: 464, distance: 231.2
click at [393, 461] on div "Account Settings My pages Brisas Del Norte [DOMAIN_NAME]/laflordelamarinera + A…" at bounding box center [697, 357] width 1395 height 926
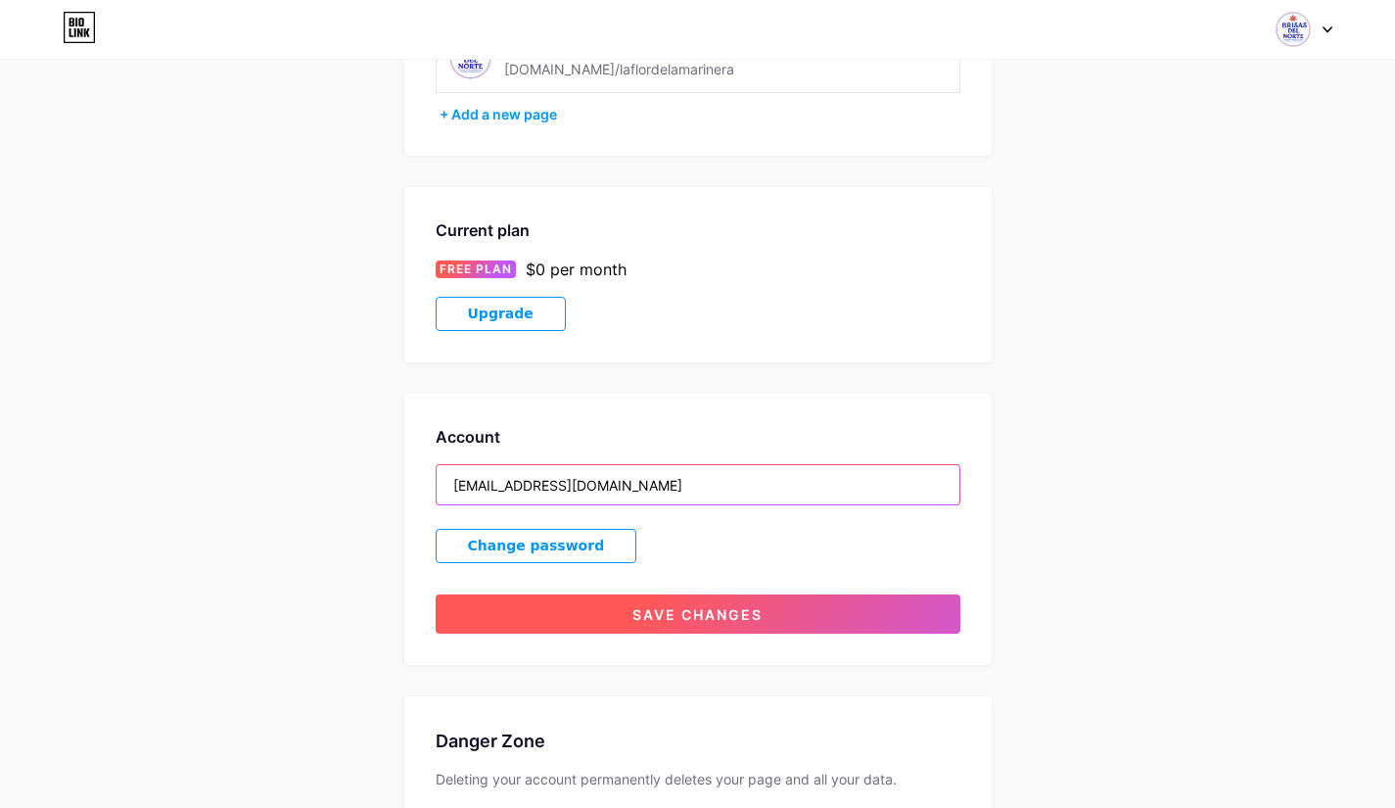
type input "[EMAIL_ADDRESS][DOMAIN_NAME]"
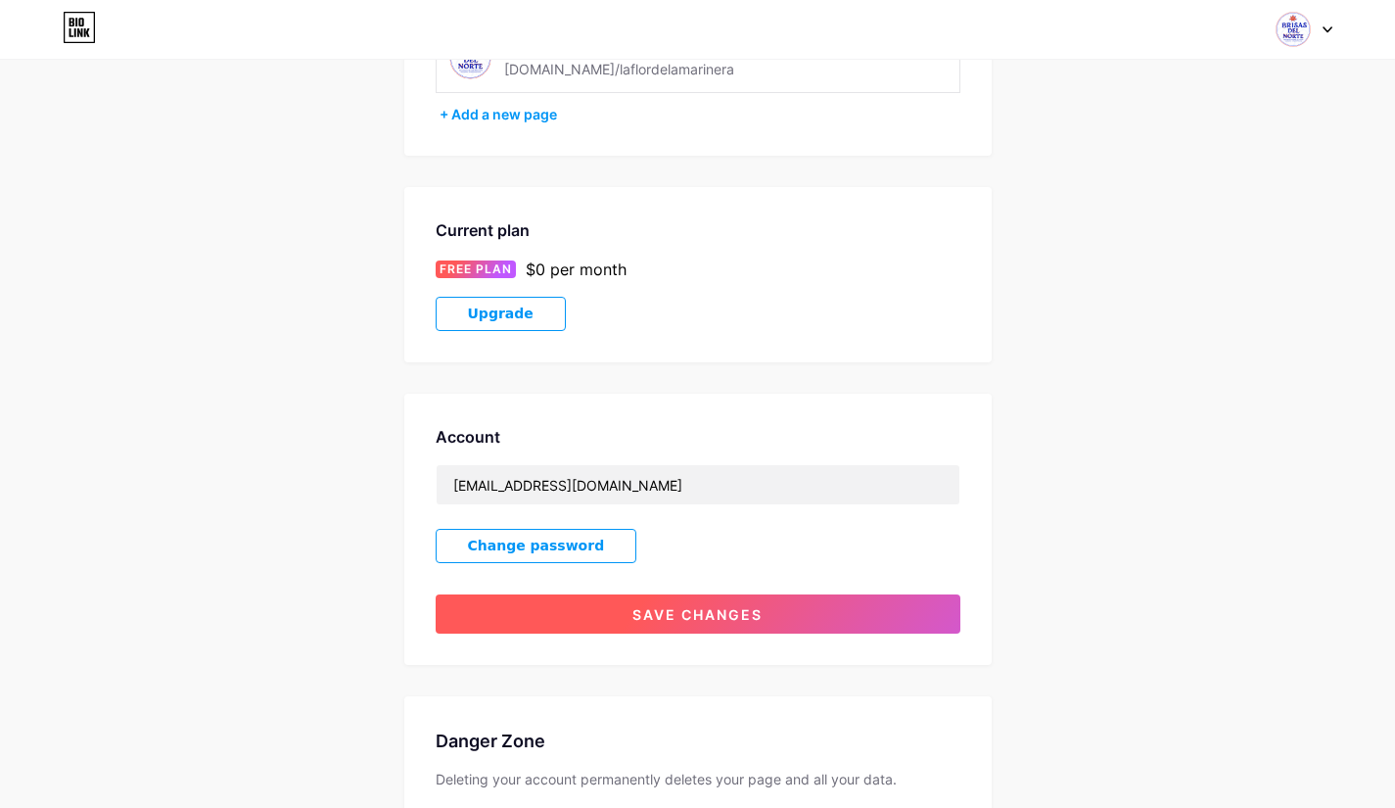
click at [661, 609] on span "Save changes" at bounding box center [698, 614] width 130 height 17
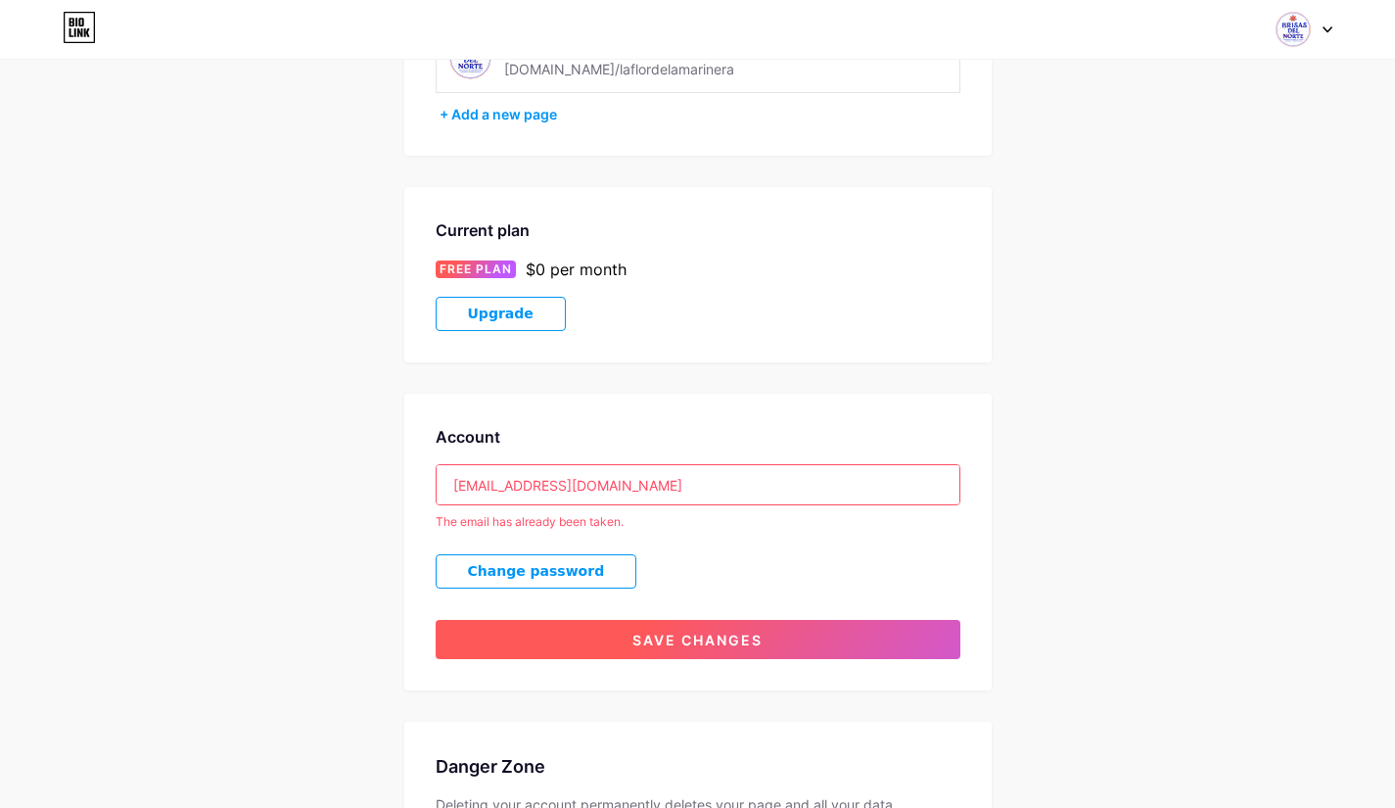
click at [667, 636] on span "Save changes" at bounding box center [698, 640] width 130 height 17
click at [666, 634] on span "Save changes" at bounding box center [698, 640] width 130 height 17
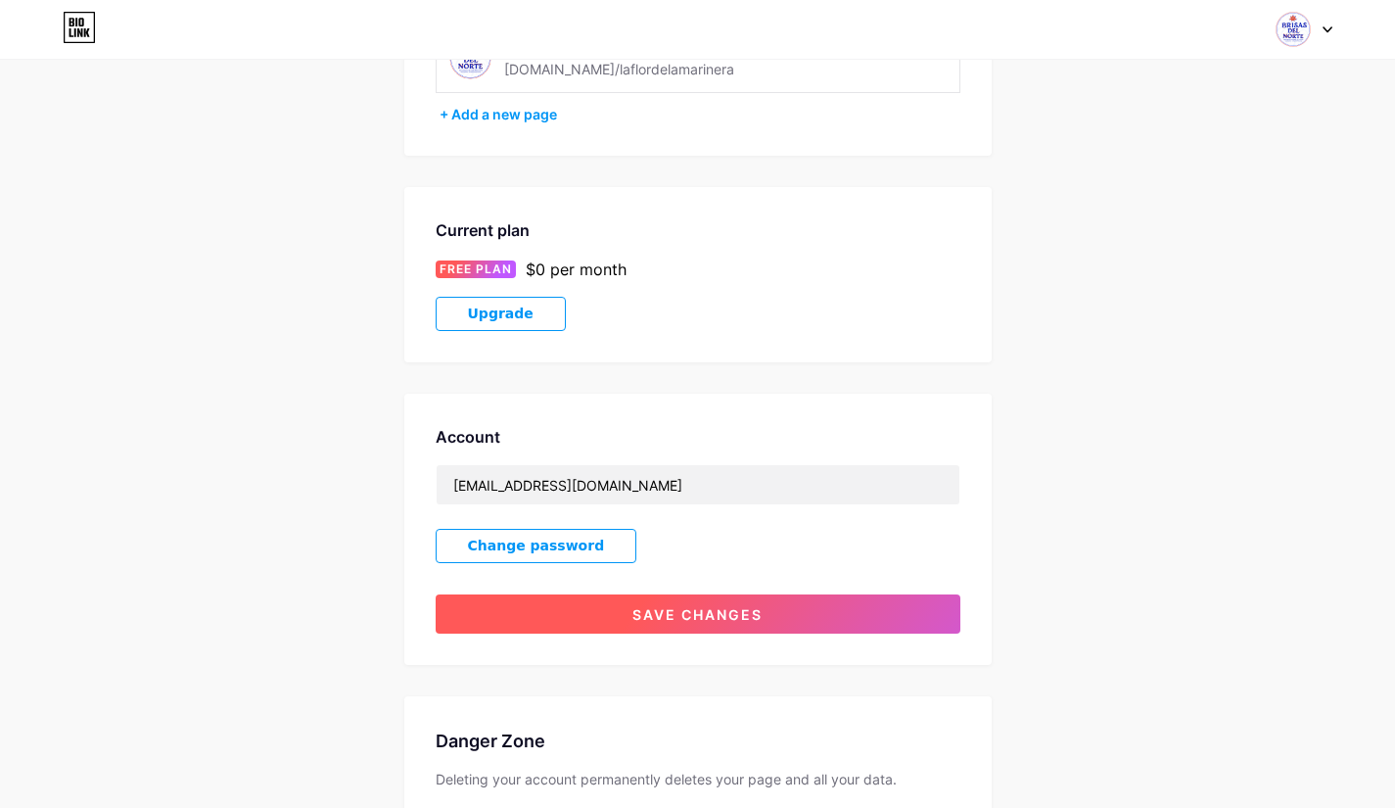
click at [709, 615] on span "Save changes" at bounding box center [698, 614] width 130 height 17
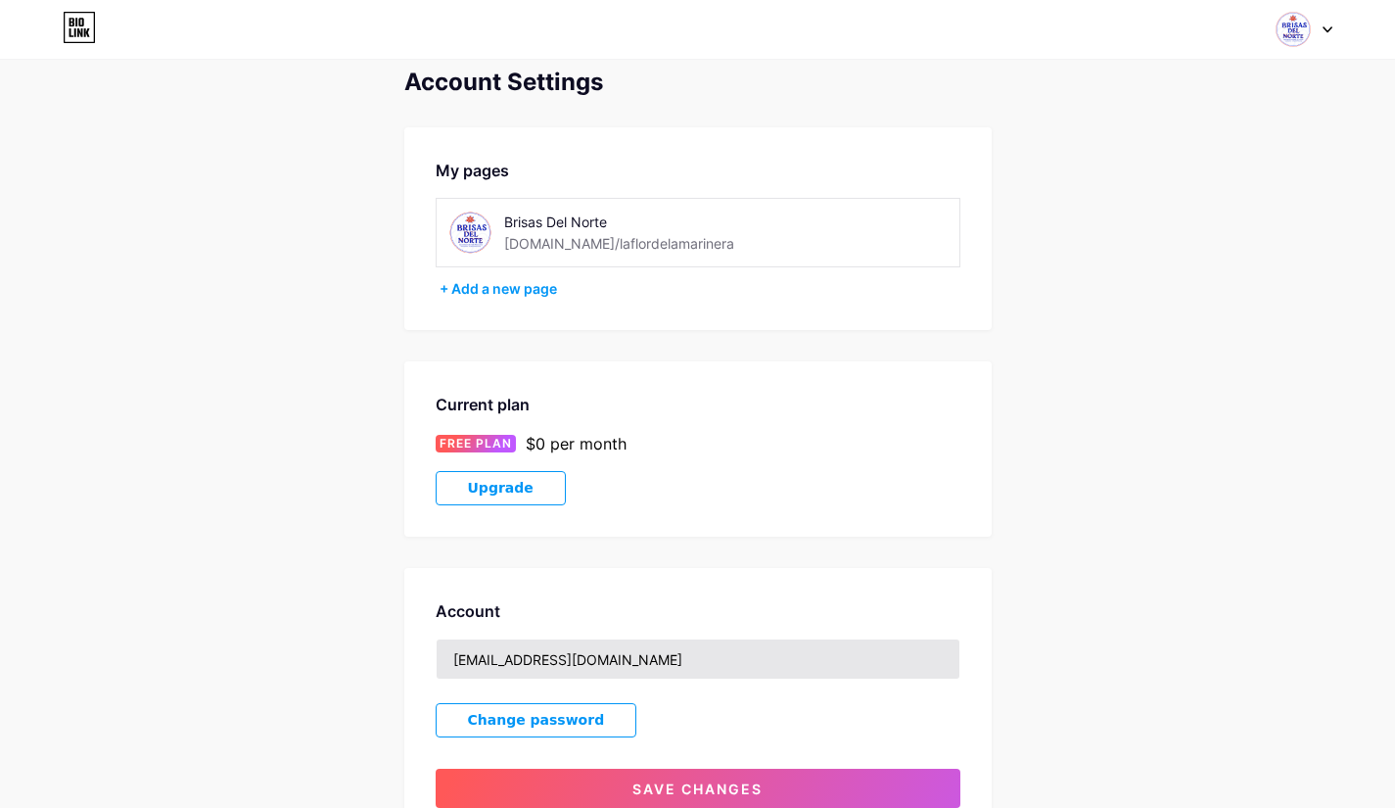
scroll to position [0, 0]
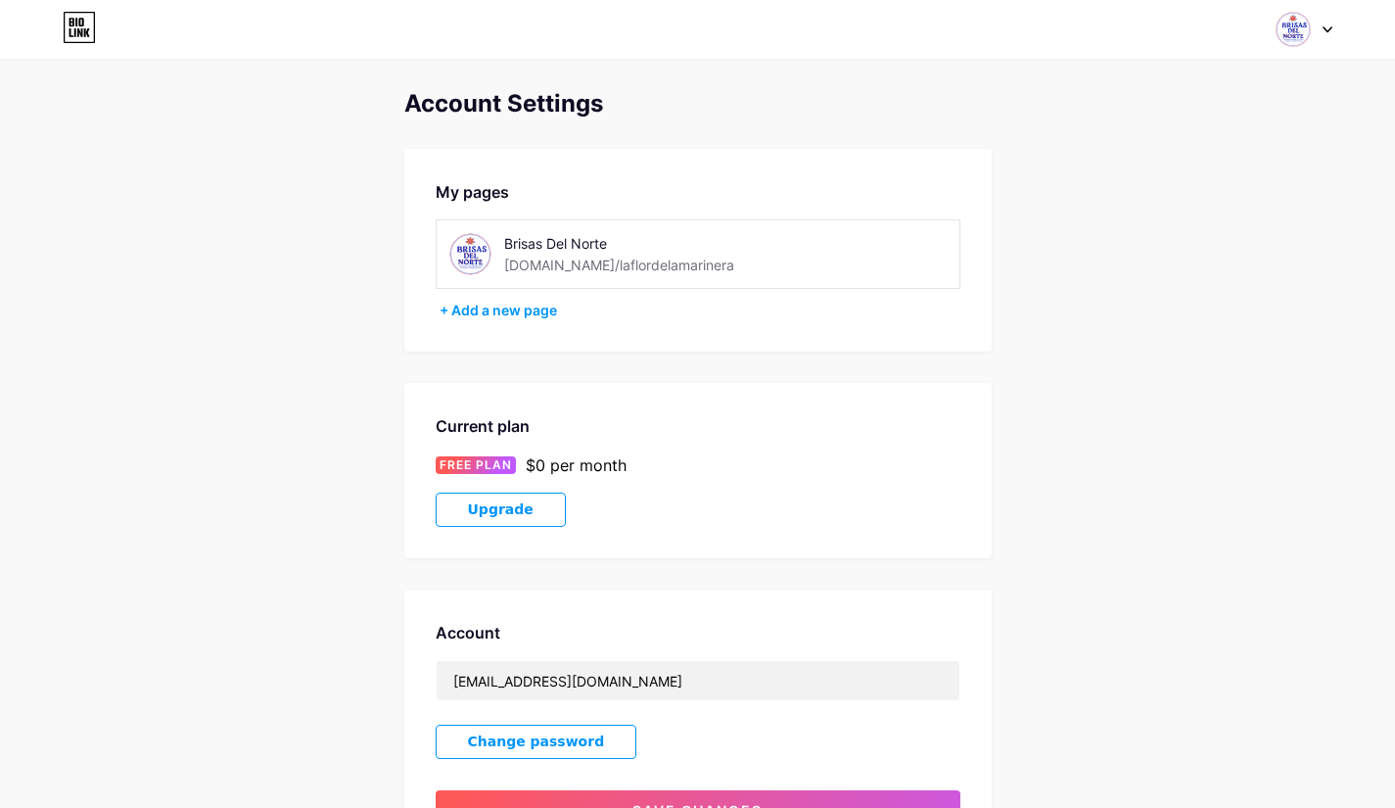
click at [1298, 31] on img at bounding box center [1293, 29] width 37 height 37
click at [1148, 220] on link "Dashboard" at bounding box center [1210, 222] width 243 height 53
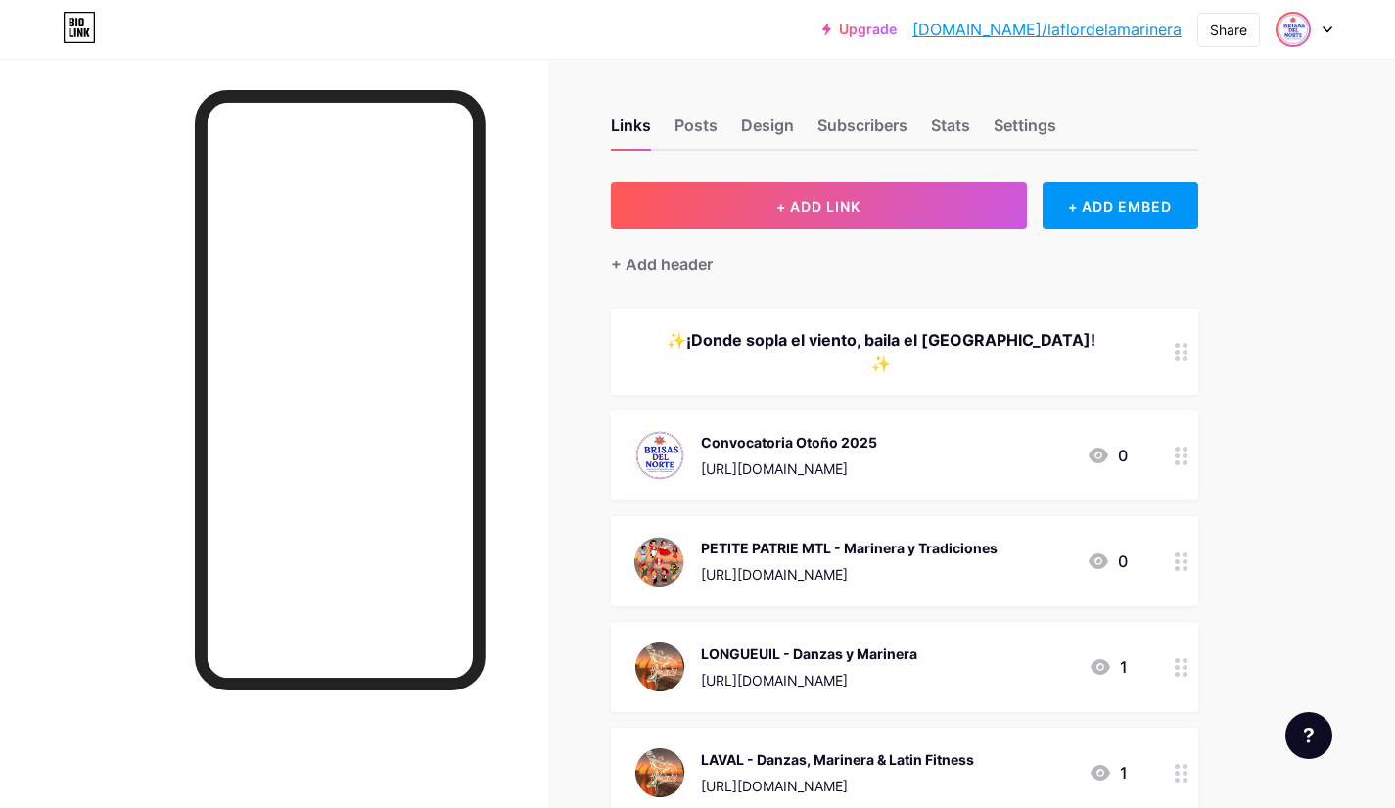
click at [1302, 32] on img at bounding box center [1293, 29] width 31 height 31
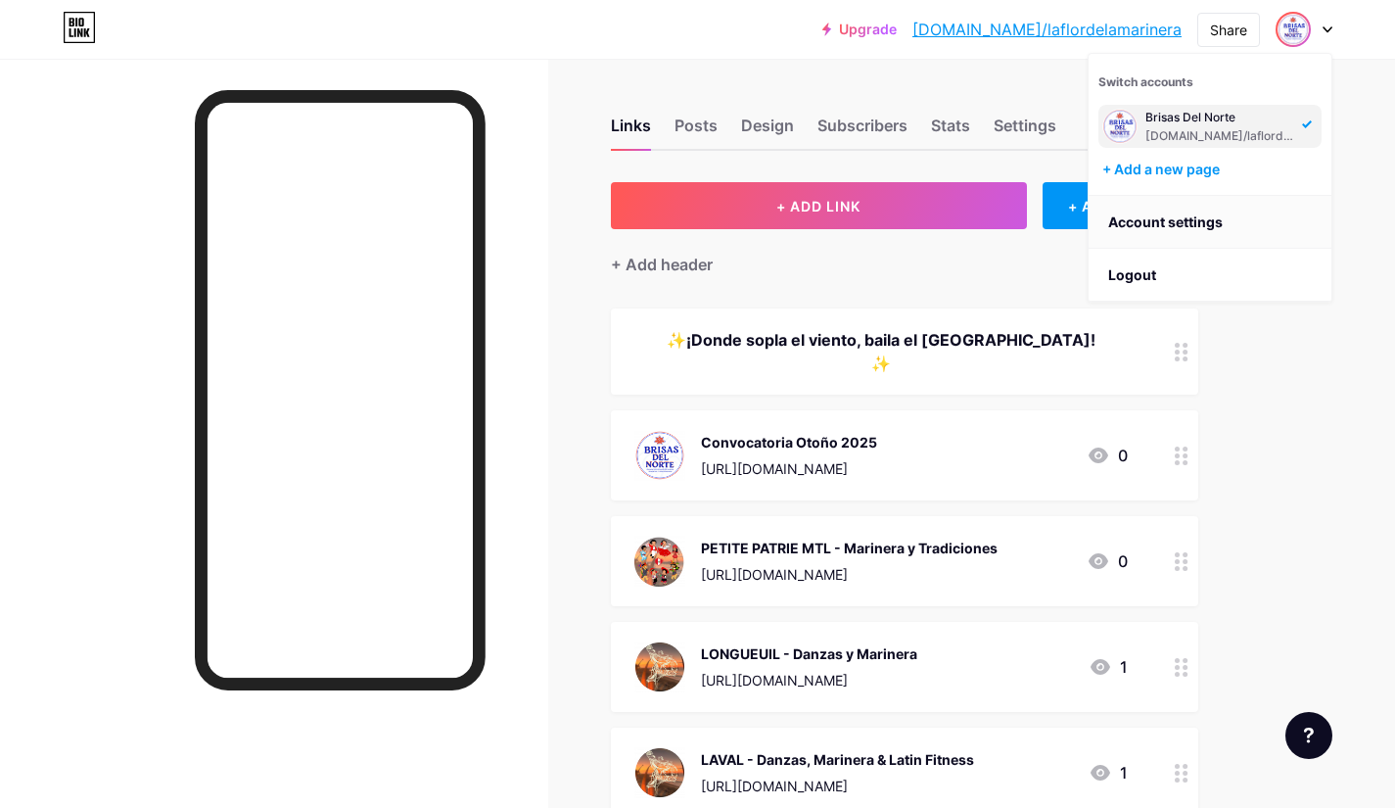
click at [1180, 226] on link "Account settings" at bounding box center [1210, 222] width 243 height 53
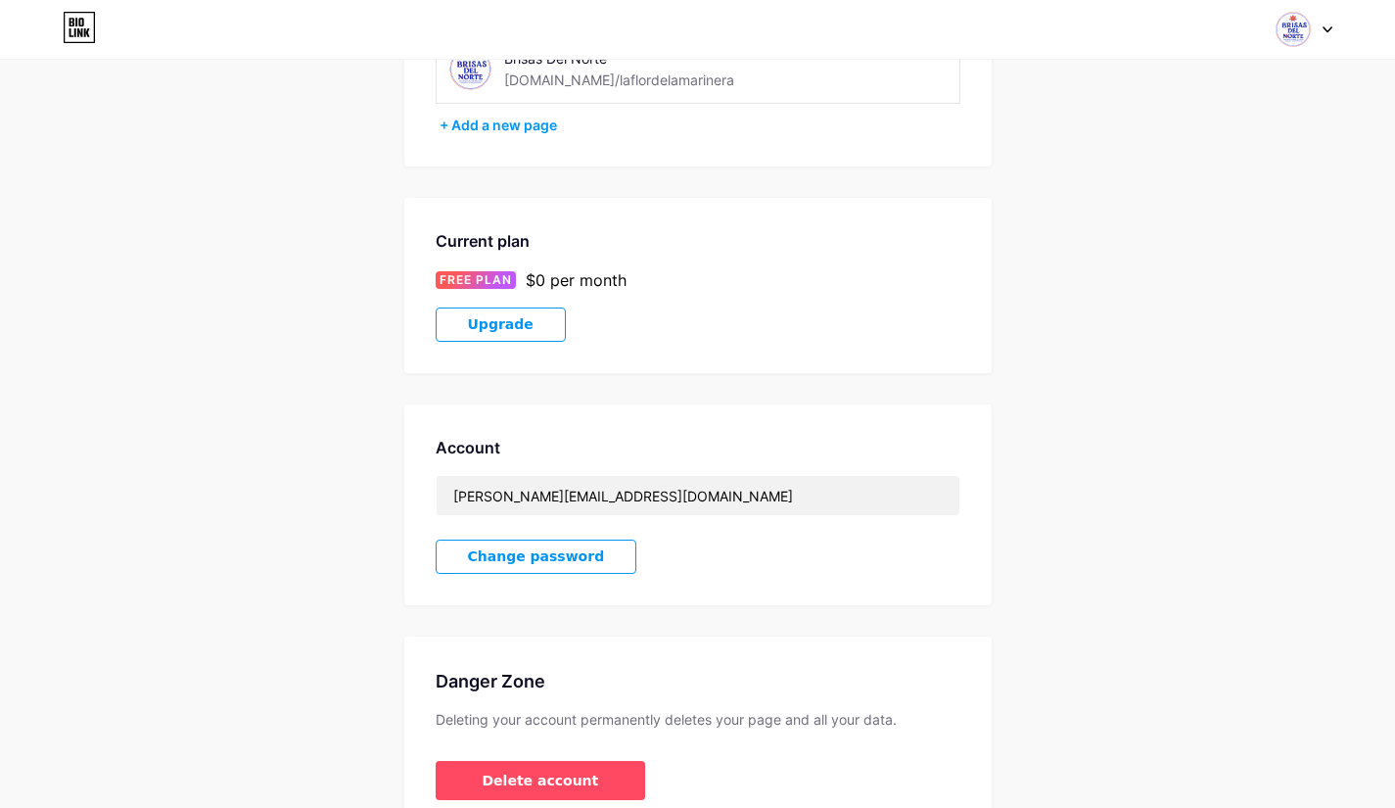
scroll to position [287, 0]
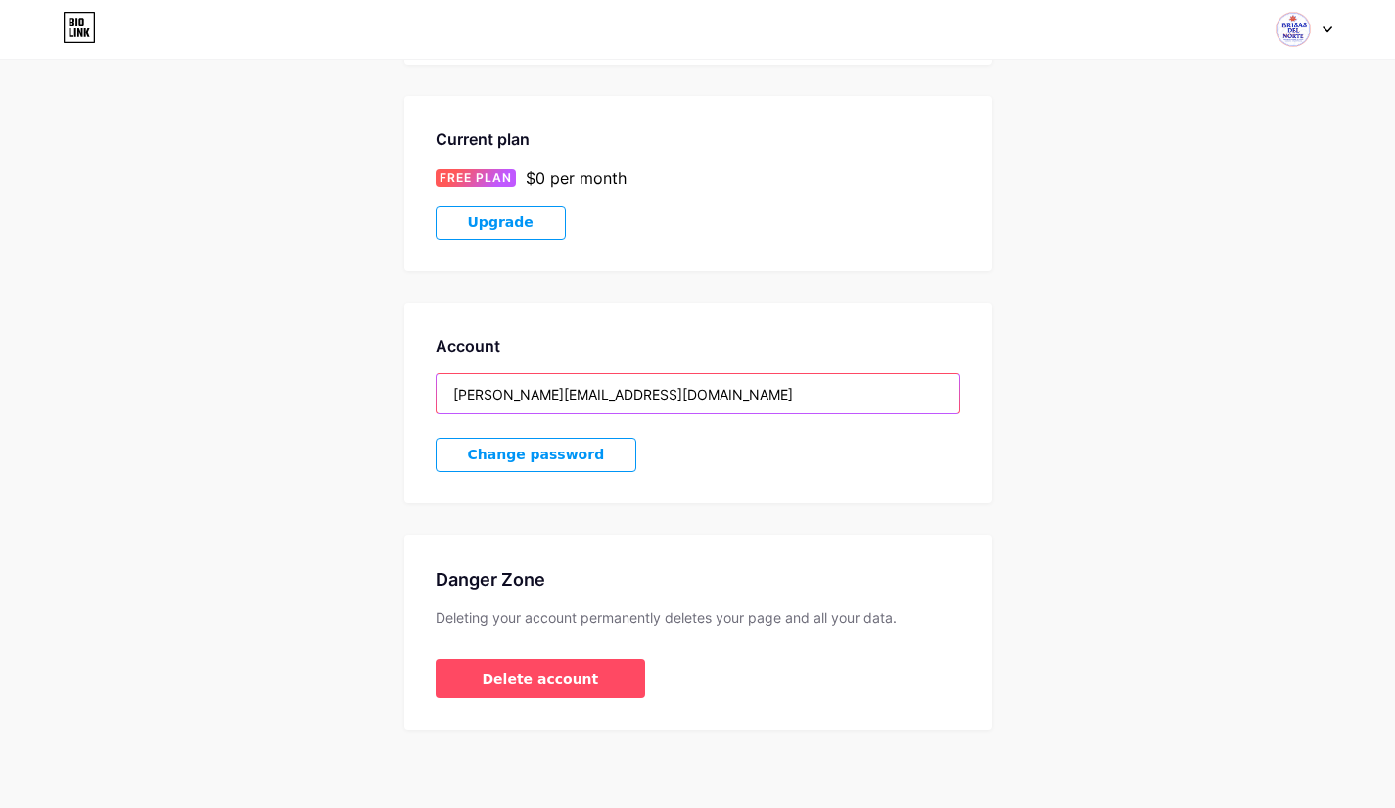
click at [636, 396] on input "[PERSON_NAME][EMAIL_ADDRESS][DOMAIN_NAME]" at bounding box center [698, 393] width 523 height 39
click at [606, 398] on input "[PERSON_NAME][EMAIL_ADDRESS][DOMAIN_NAME]" at bounding box center [698, 393] width 523 height 39
click at [686, 394] on input "[PERSON_NAME][EMAIL_ADDRESS][DOMAIN_NAME]" at bounding box center [698, 393] width 523 height 39
drag, startPoint x: 717, startPoint y: 391, endPoint x: 280, endPoint y: 370, distance: 437.2
click at [284, 373] on div "Account Settings My pages Brisas Del Norte [DOMAIN_NAME]/laflordelamarinera + A…" at bounding box center [697, 266] width 1395 height 926
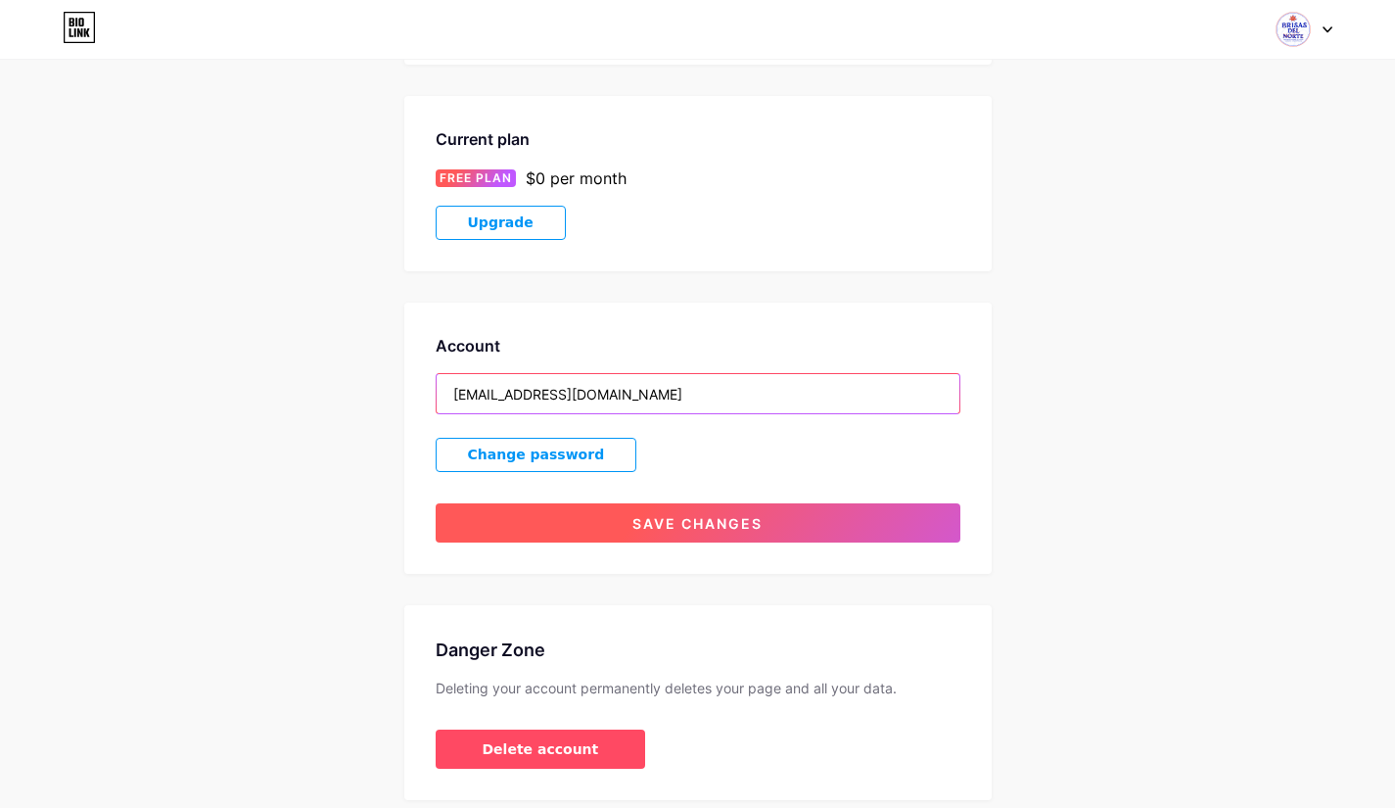
type input "[EMAIL_ADDRESS][DOMAIN_NAME]"
click at [640, 522] on span "Save changes" at bounding box center [698, 523] width 130 height 17
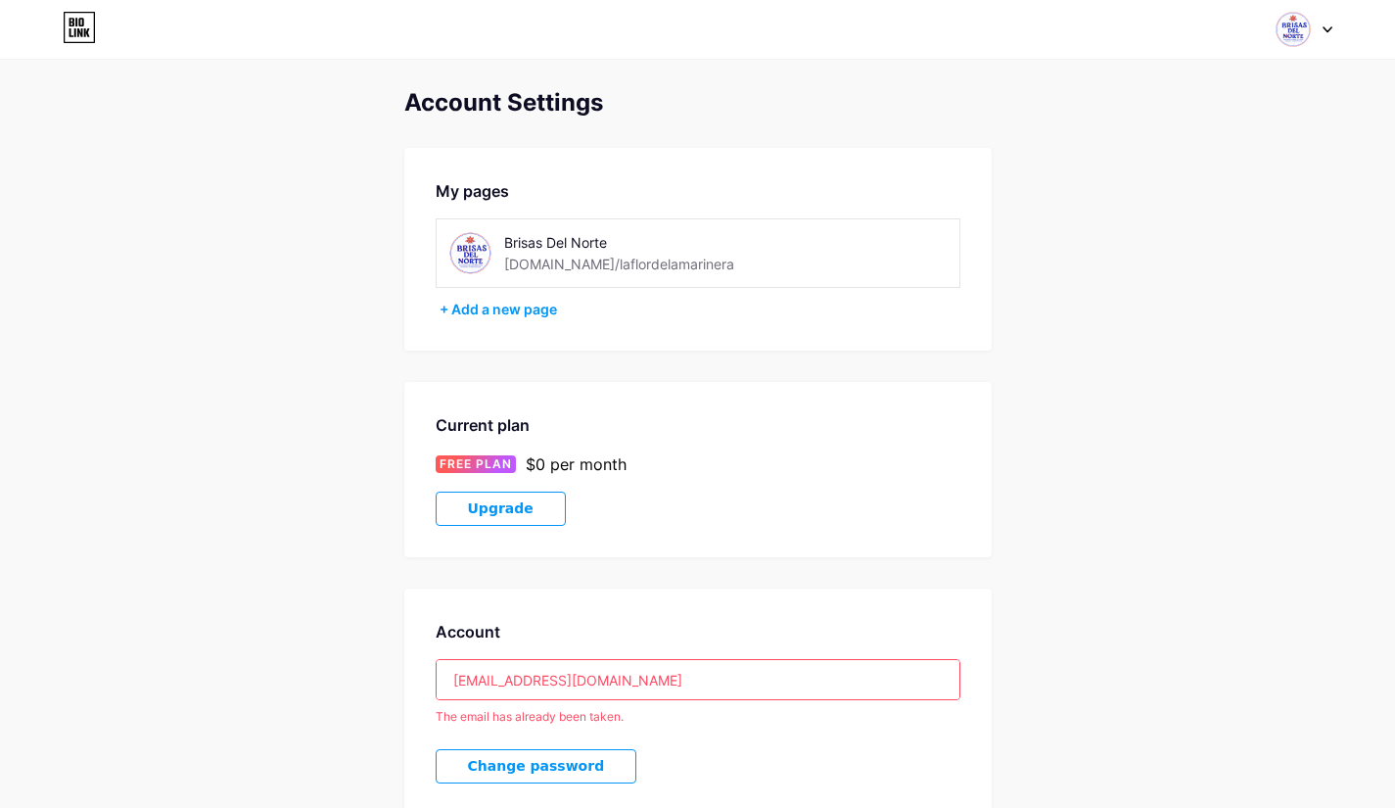
scroll to position [0, 0]
click at [501, 309] on div "+ Add a new page" at bounding box center [700, 311] width 521 height 20
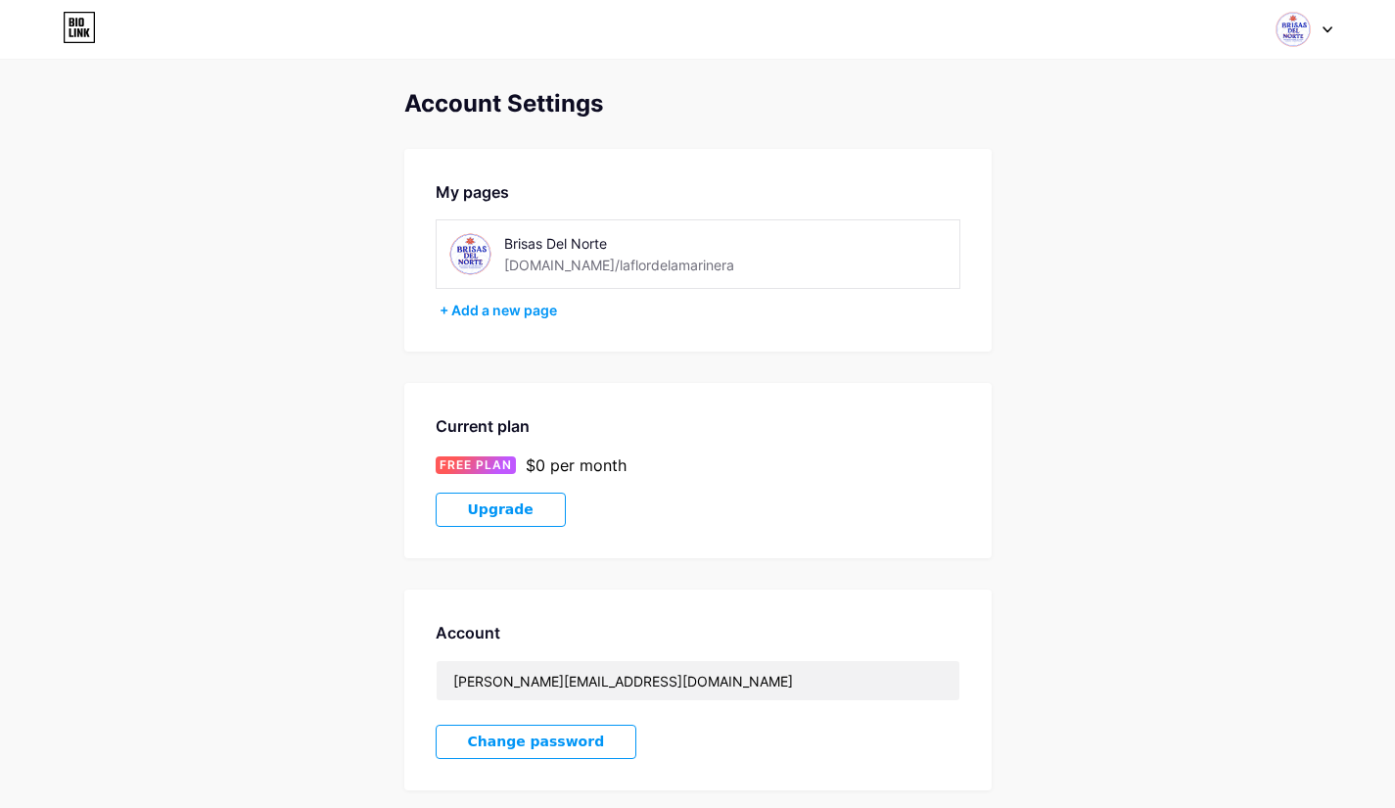
click at [76, 25] on icon at bounding box center [76, 22] width 2 height 9
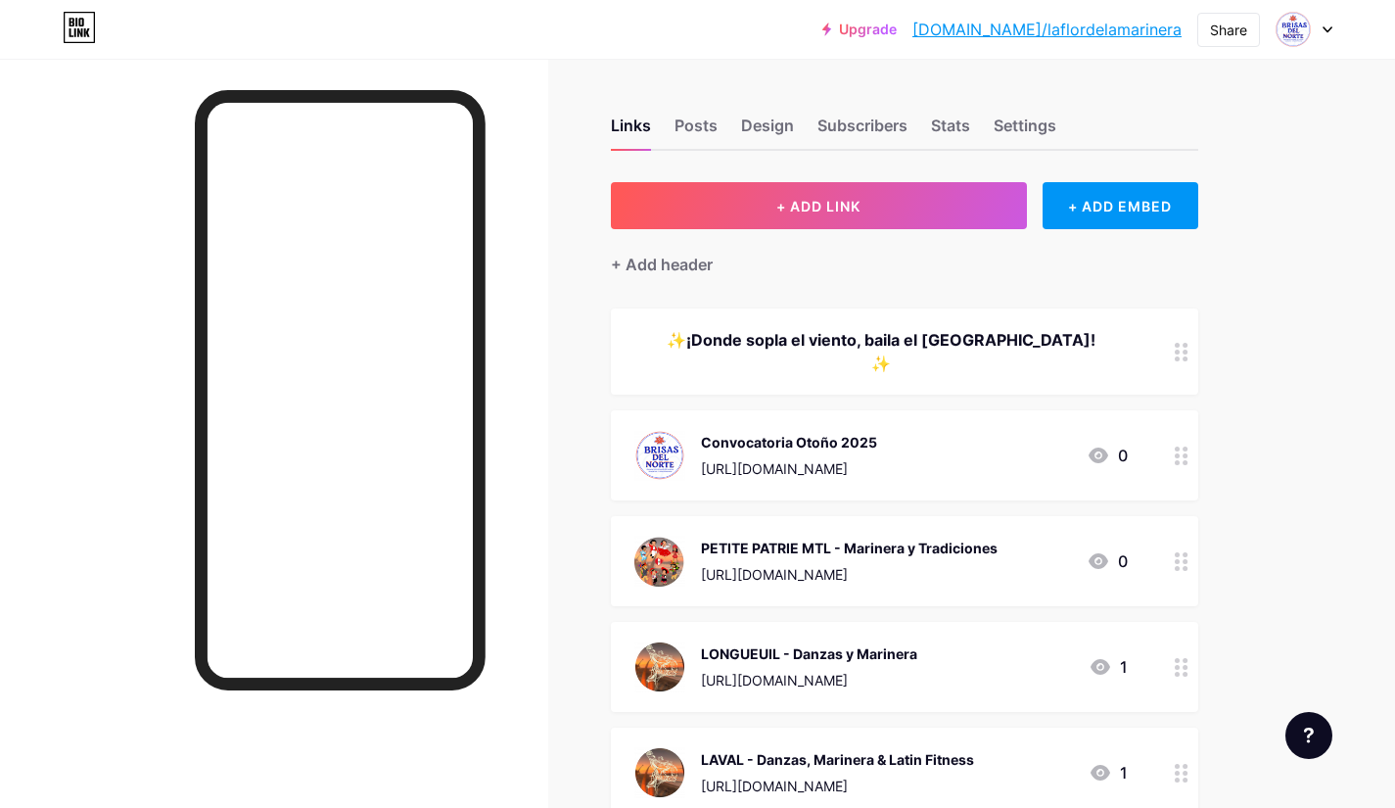
click at [1328, 24] on div at bounding box center [1304, 29] width 57 height 35
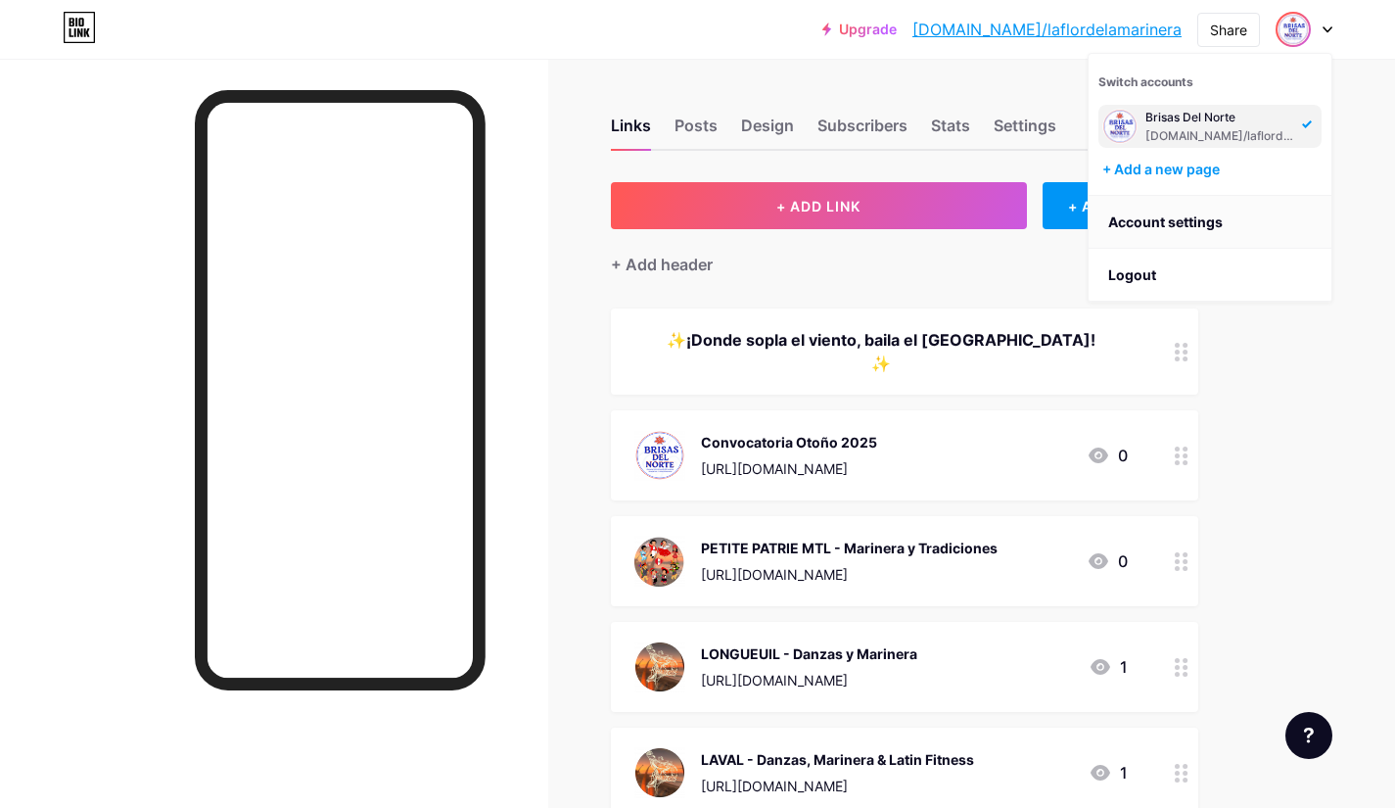
click at [1170, 219] on link "Account settings" at bounding box center [1210, 222] width 243 height 53
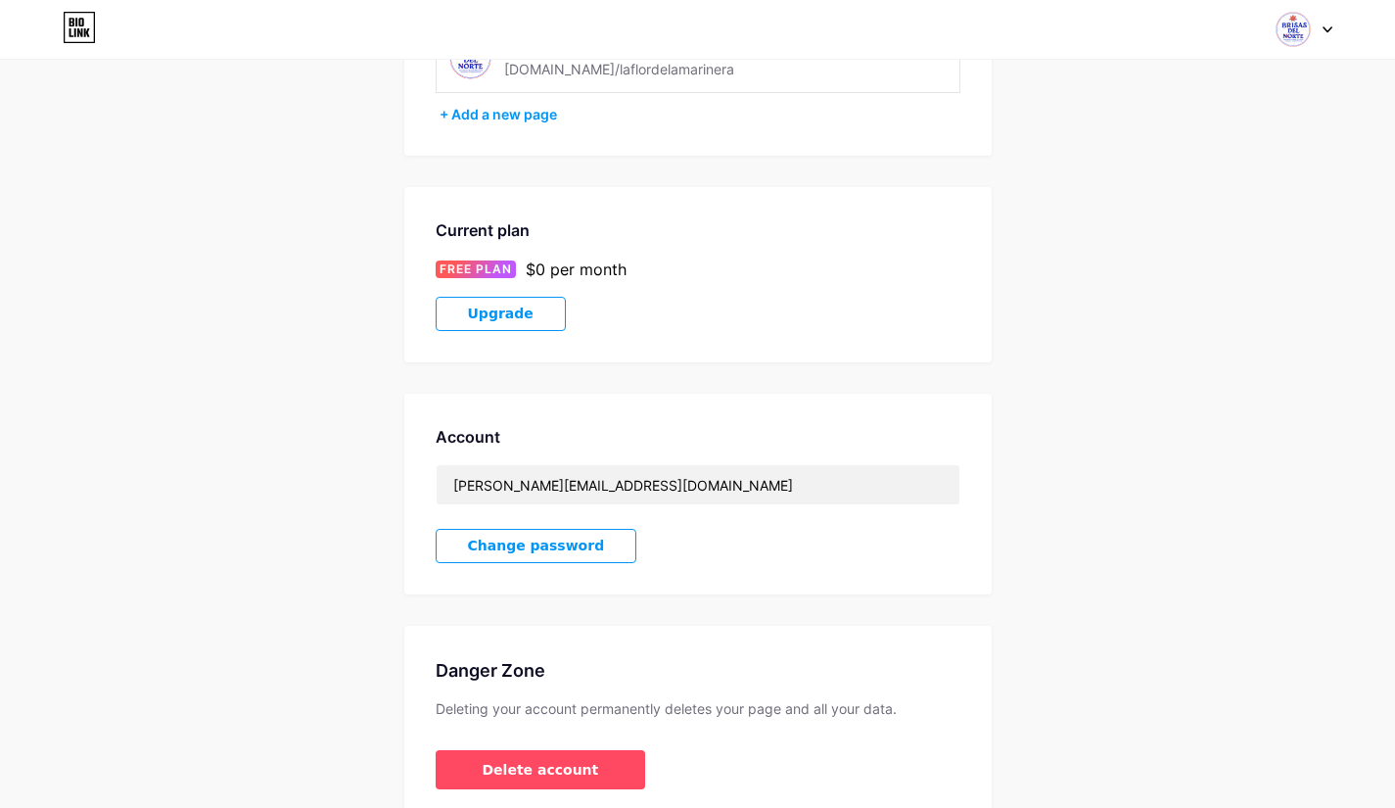
scroll to position [287, 0]
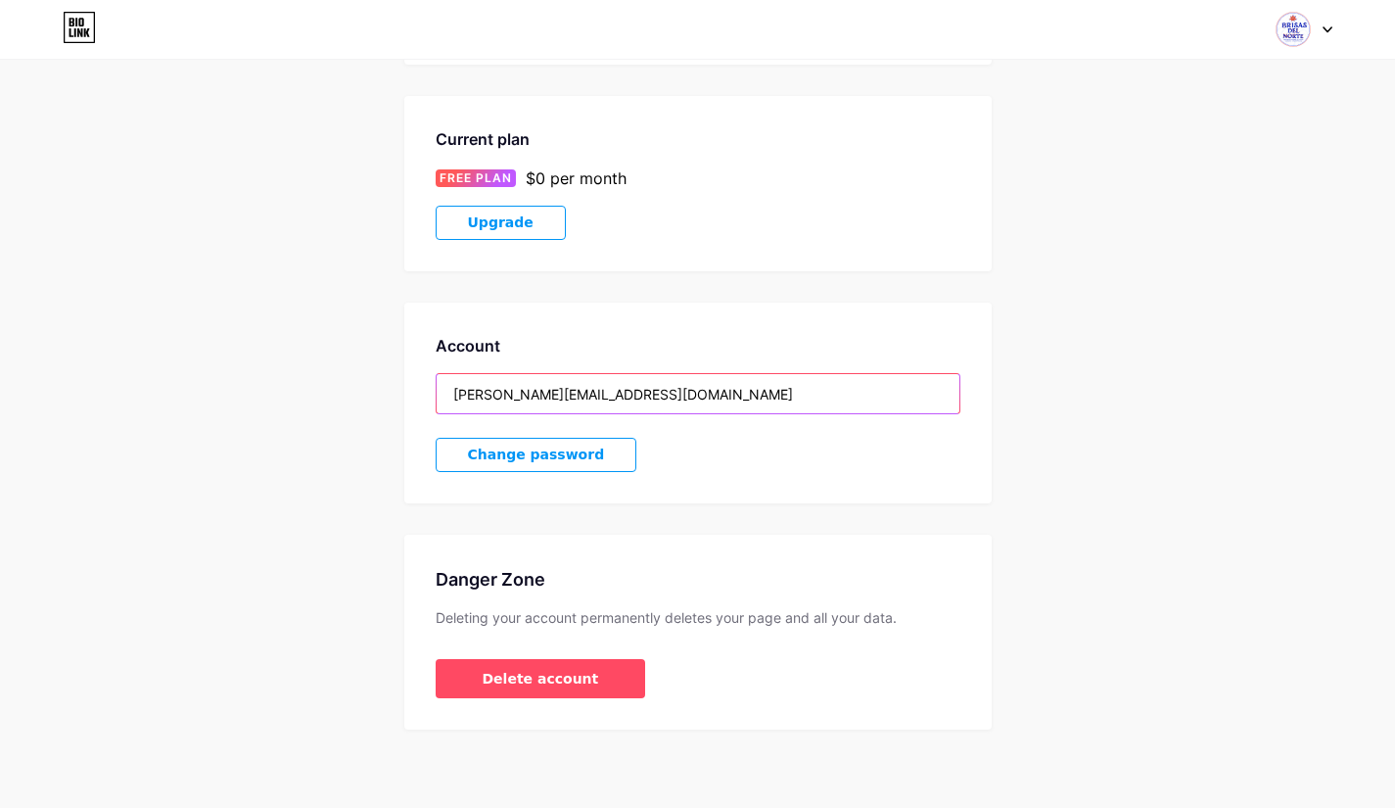
click at [601, 397] on input "[PERSON_NAME][EMAIL_ADDRESS][DOMAIN_NAME]" at bounding box center [698, 393] width 523 height 39
click at [602, 396] on input "[PERSON_NAME][EMAIL_ADDRESS][DOMAIN_NAME]" at bounding box center [698, 393] width 523 height 39
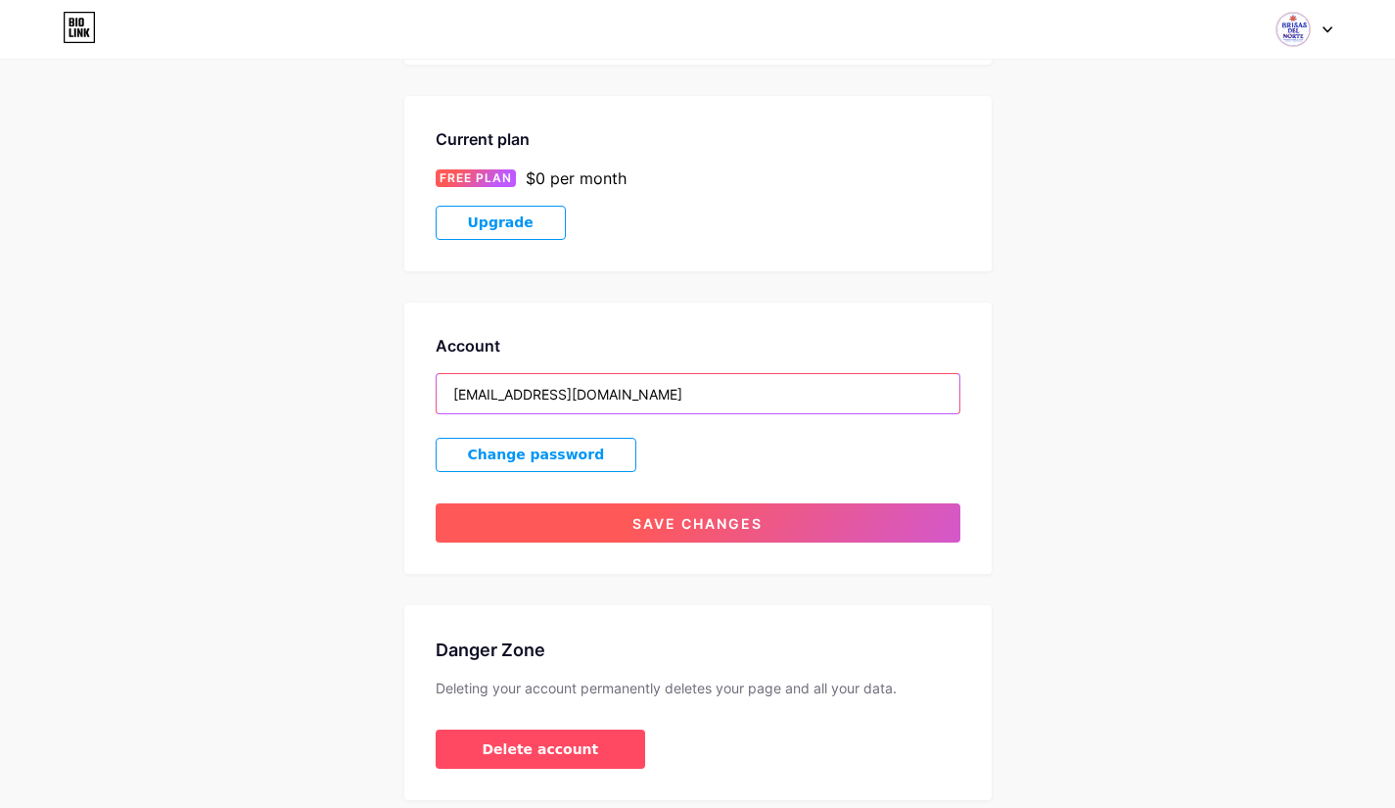
type input "[EMAIL_ADDRESS][DOMAIN_NAME]"
click at [648, 522] on span "Save changes" at bounding box center [698, 523] width 130 height 17
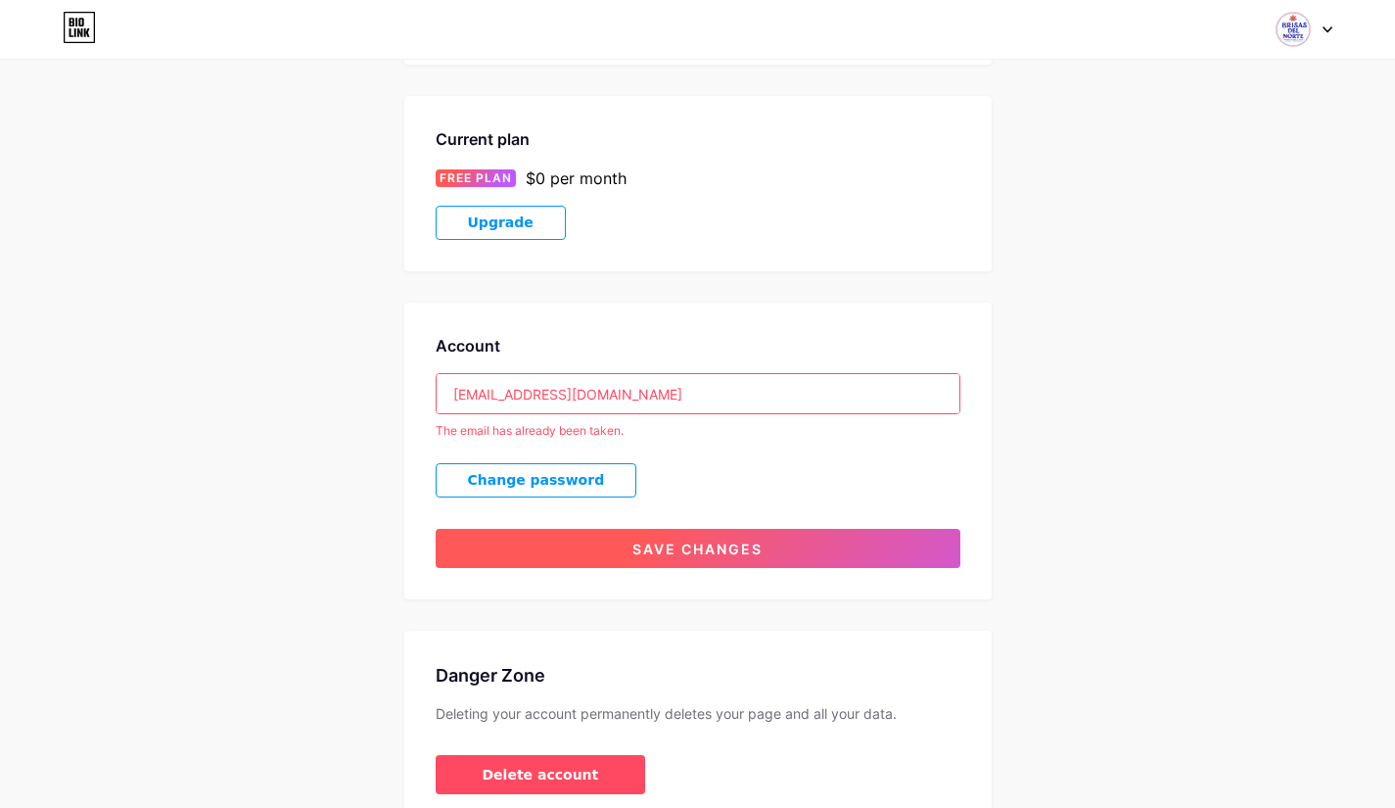
click at [653, 543] on span "Save changes" at bounding box center [698, 548] width 130 height 17
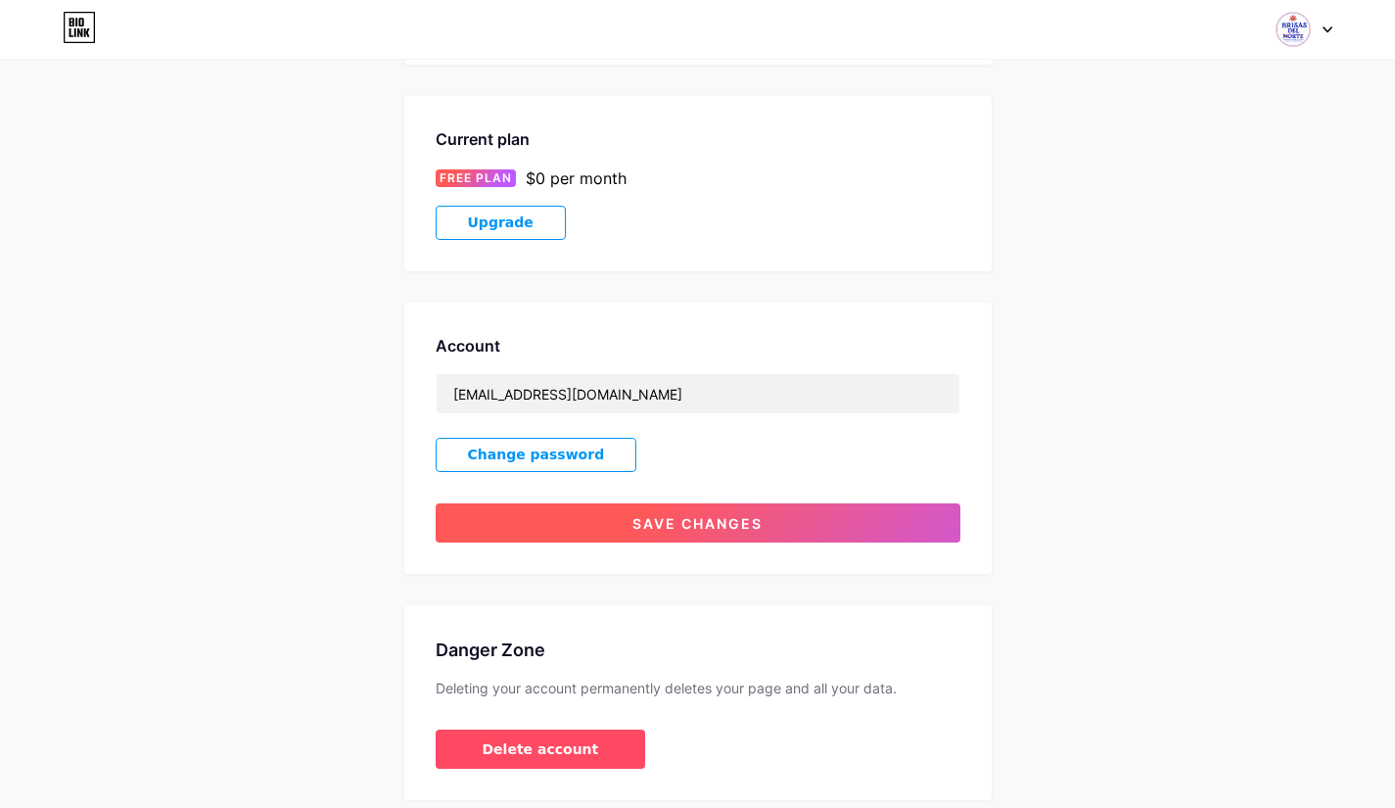
click at [658, 530] on span "Save changes" at bounding box center [698, 523] width 130 height 17
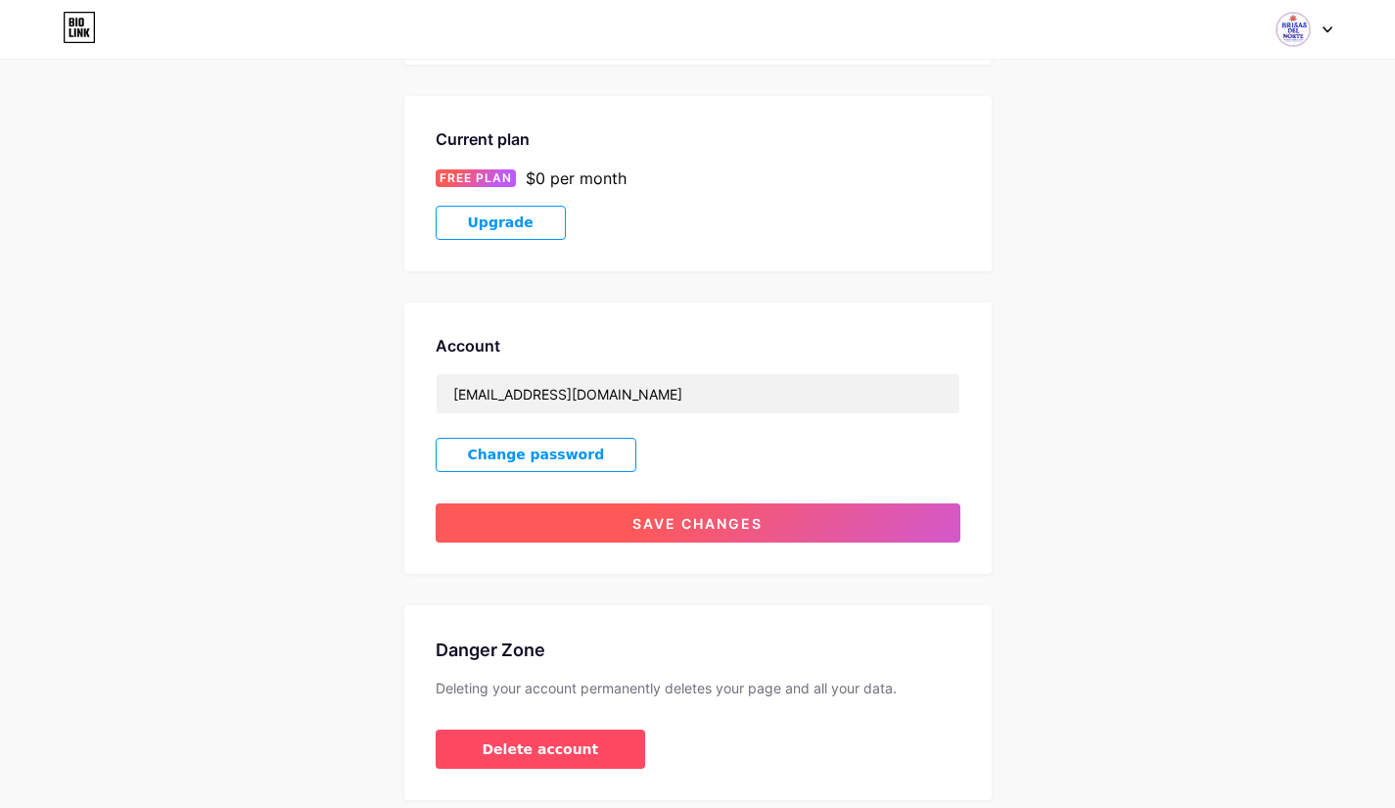
click at [654, 527] on span "Save changes" at bounding box center [698, 523] width 130 height 17
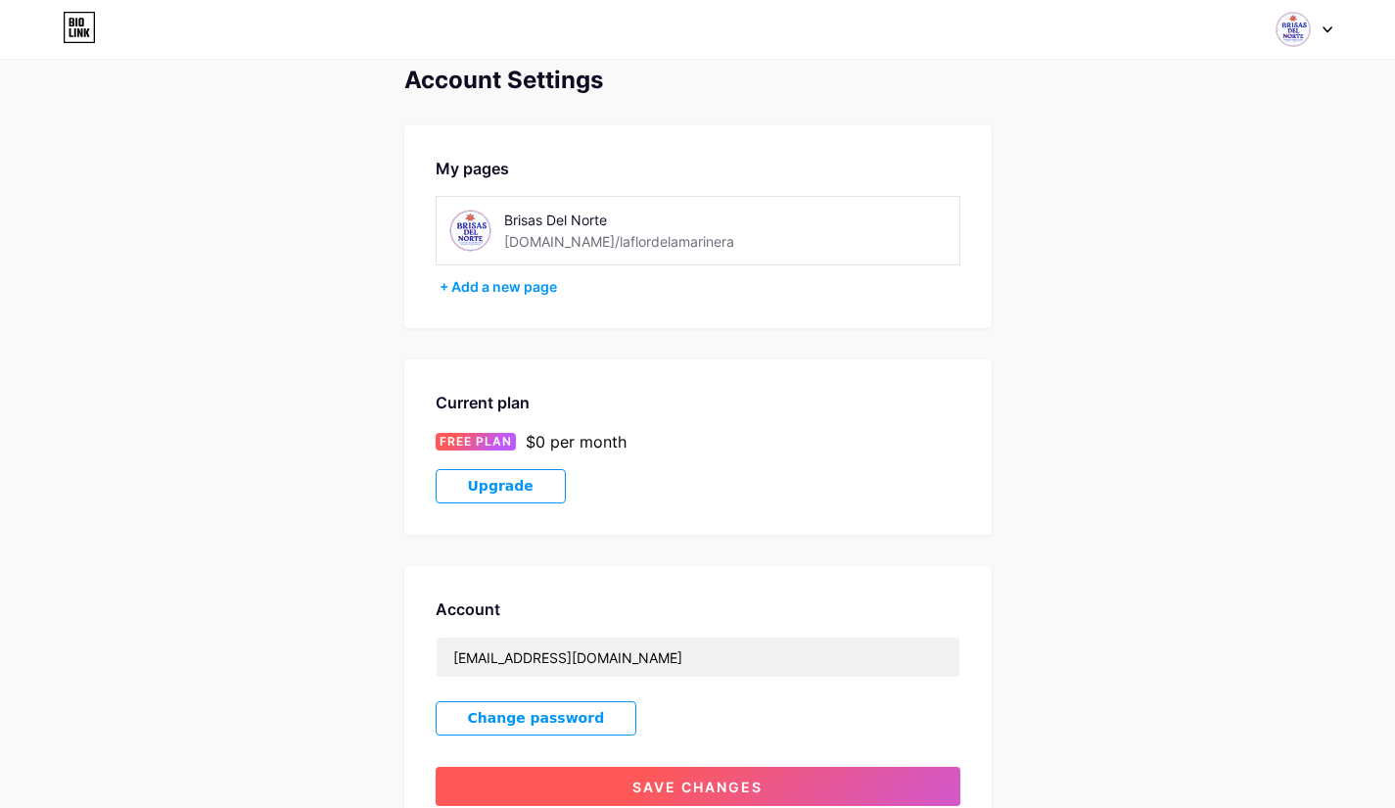
scroll to position [0, 0]
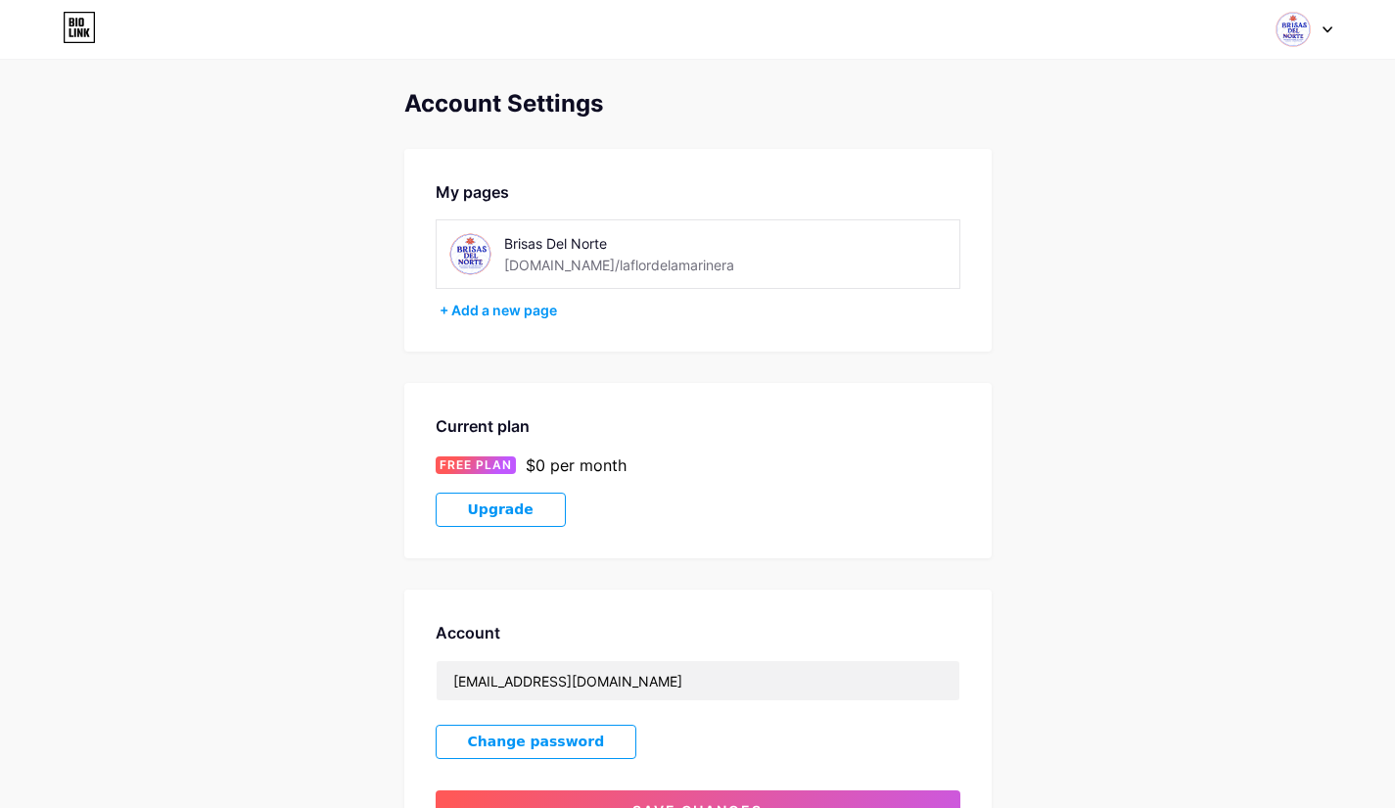
click at [1332, 23] on div at bounding box center [1304, 29] width 57 height 35
click at [1150, 221] on link "Dashboard" at bounding box center [1210, 222] width 243 height 53
